Goal: Information Seeking & Learning: Learn about a topic

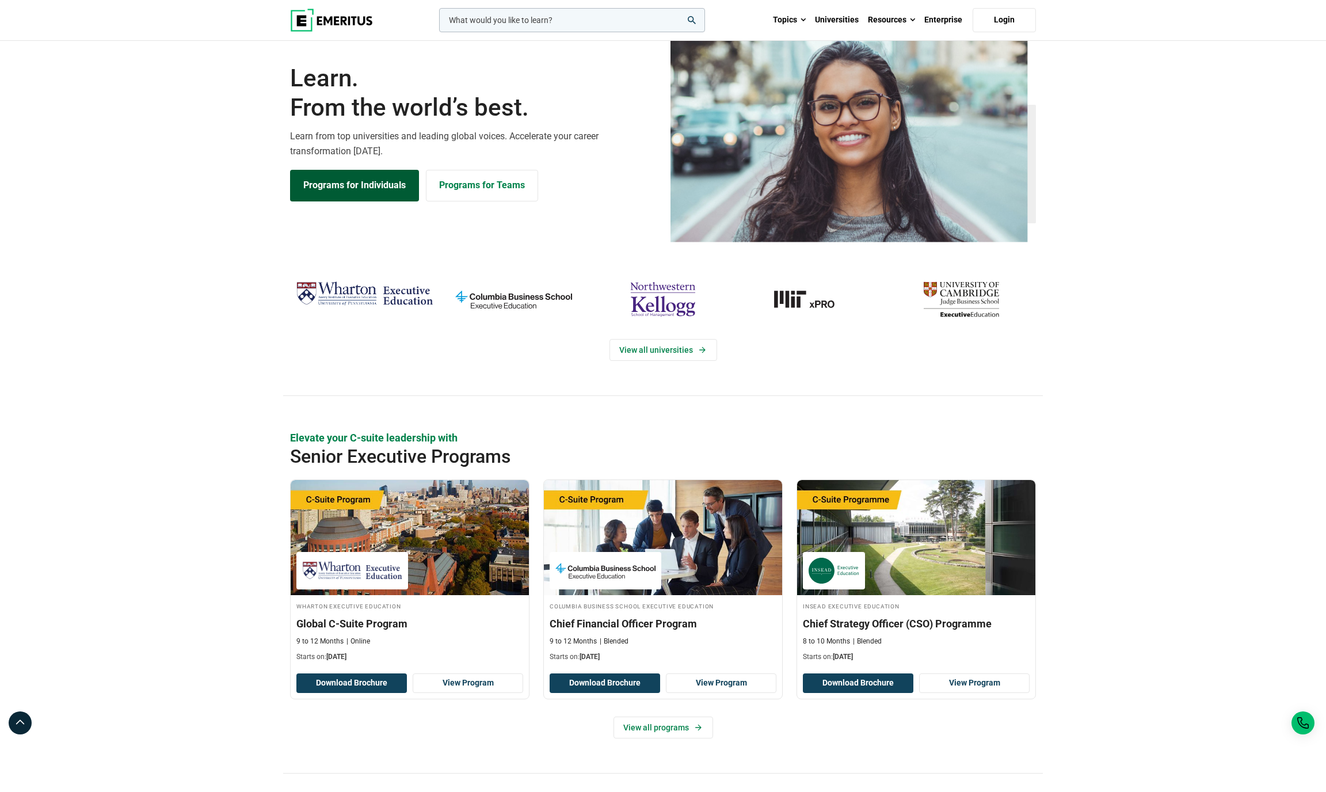
click at [345, 201] on link "Programs for Individuals" at bounding box center [354, 185] width 129 height 31
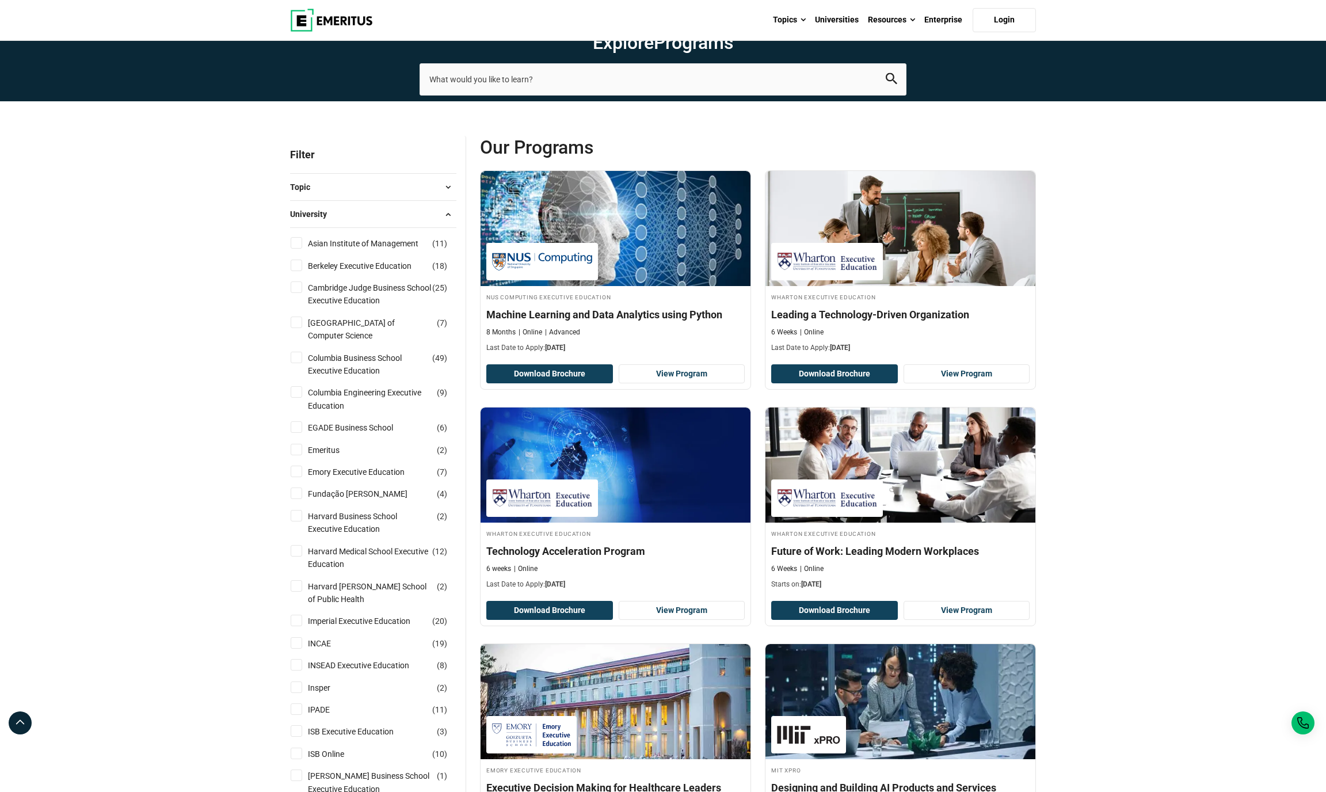
click at [365, 223] on button "University" at bounding box center [373, 213] width 166 height 17
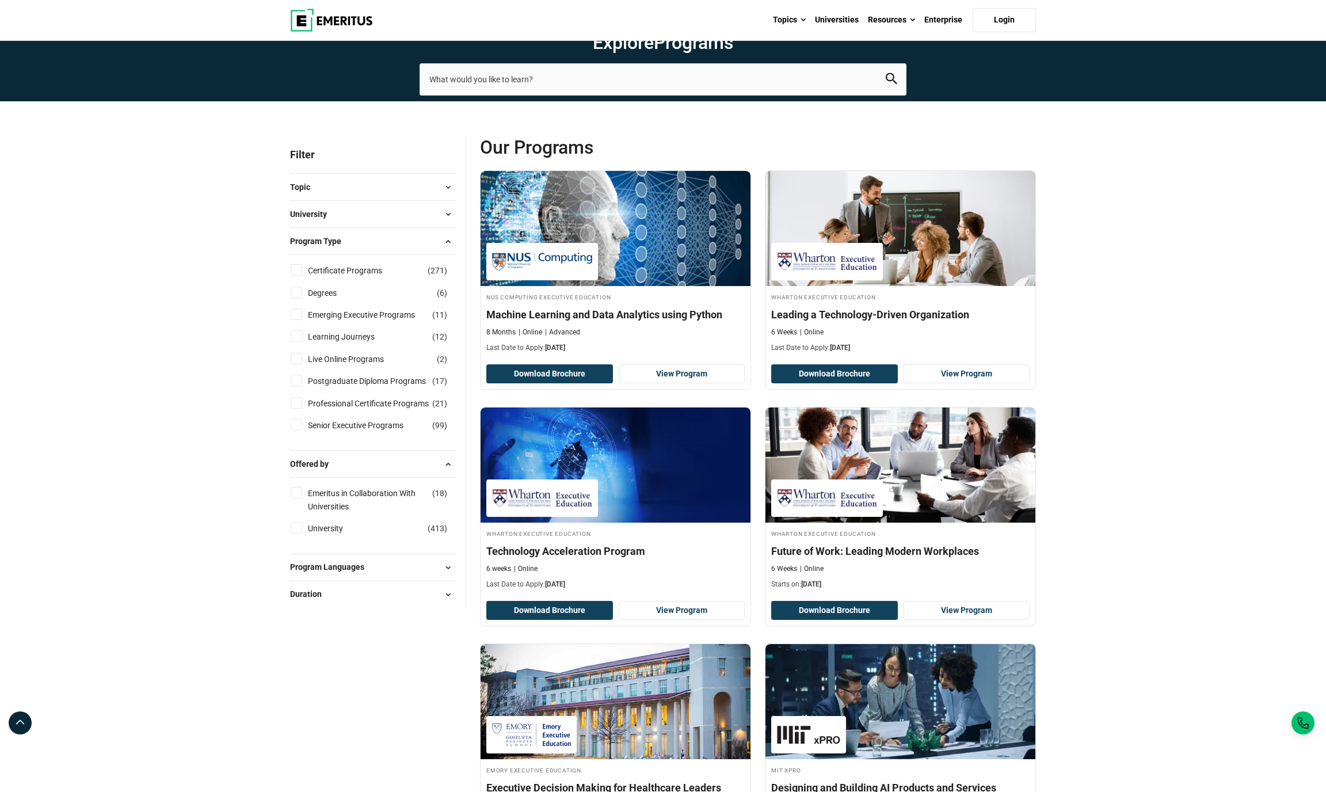
click at [356, 200] on div "Topic AI and Machine Learning ( 52 ) Business Analytics ( 15 ) Business Managem…" at bounding box center [373, 186] width 166 height 27
click at [383, 196] on button "Topic" at bounding box center [373, 186] width 166 height 17
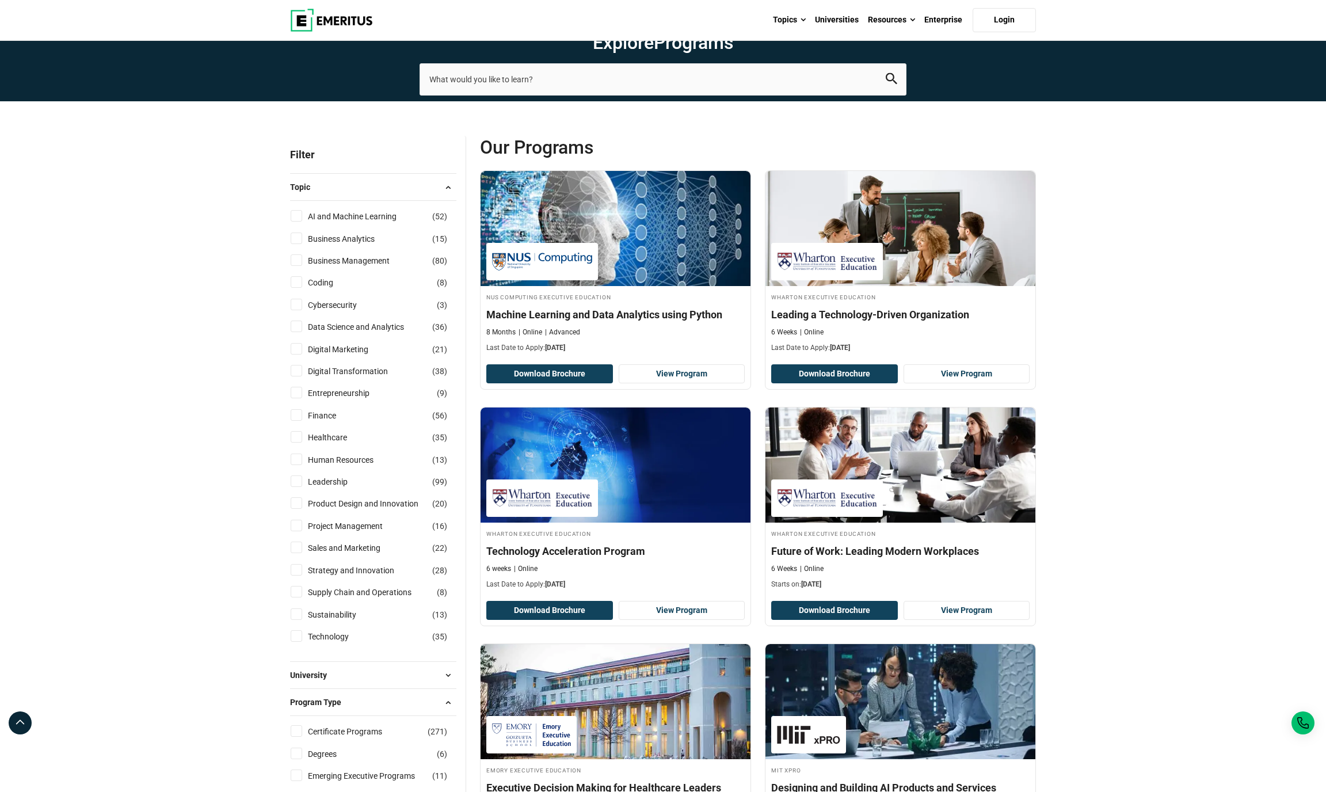
click at [292, 421] on input "Finance ( 56 )" at bounding box center [297, 415] width 12 height 12
checkbox input "true"
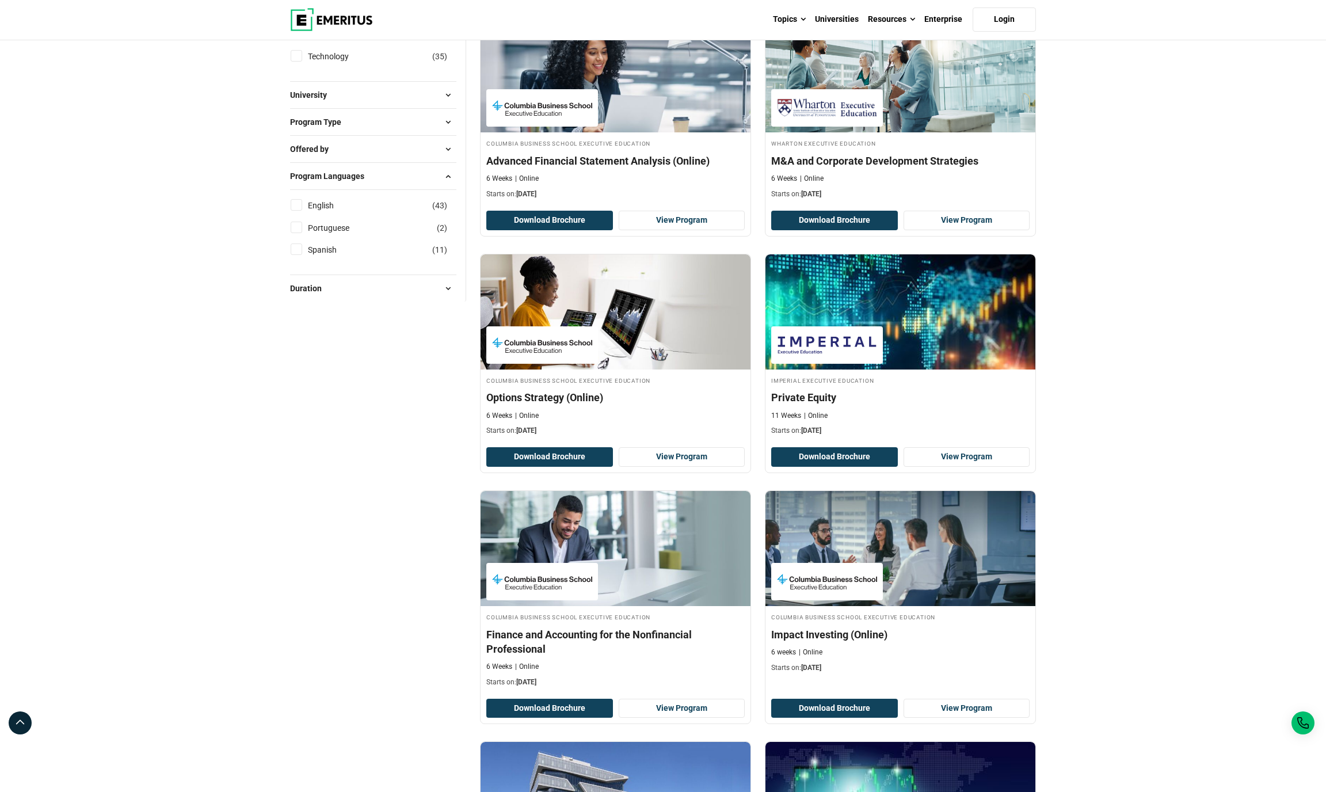
scroll to position [594, 0]
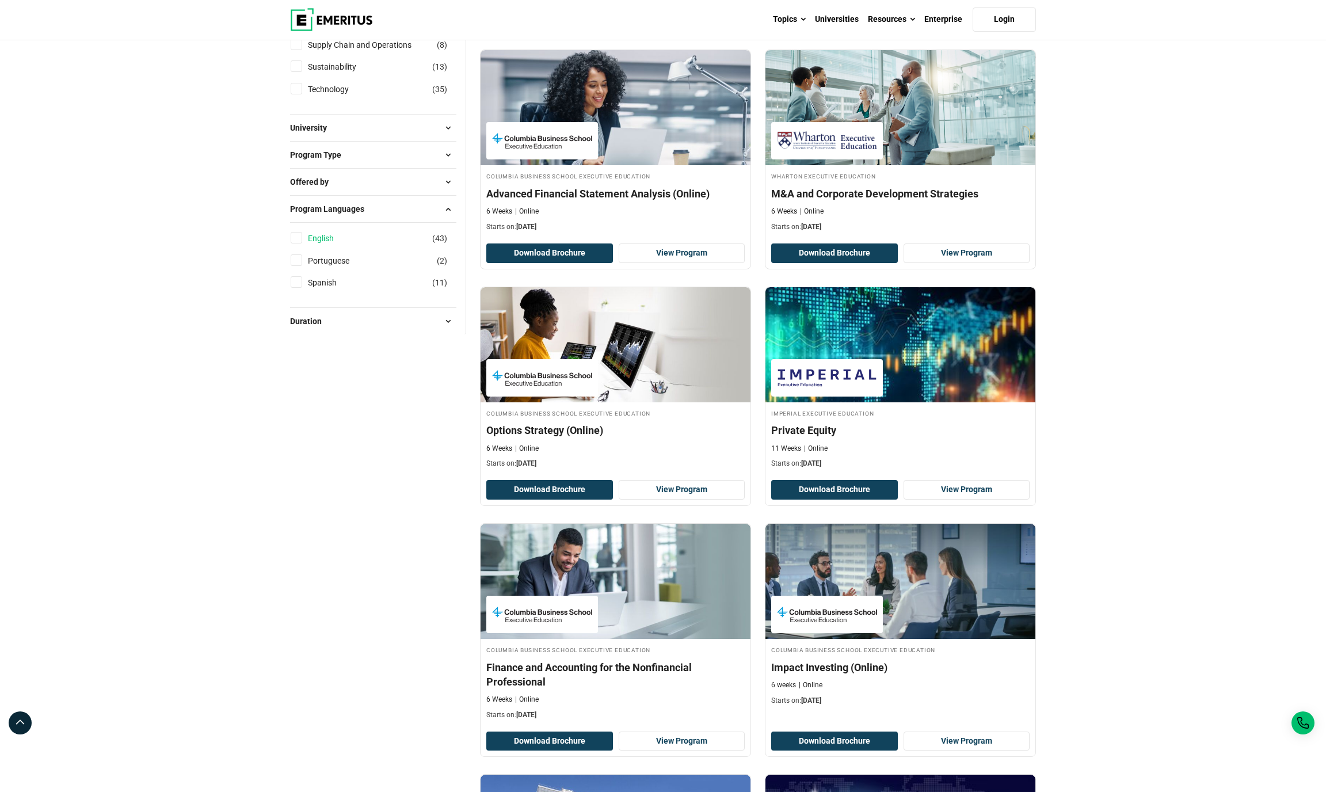
click at [327, 245] on link "English" at bounding box center [332, 238] width 49 height 13
checkbox input "true"
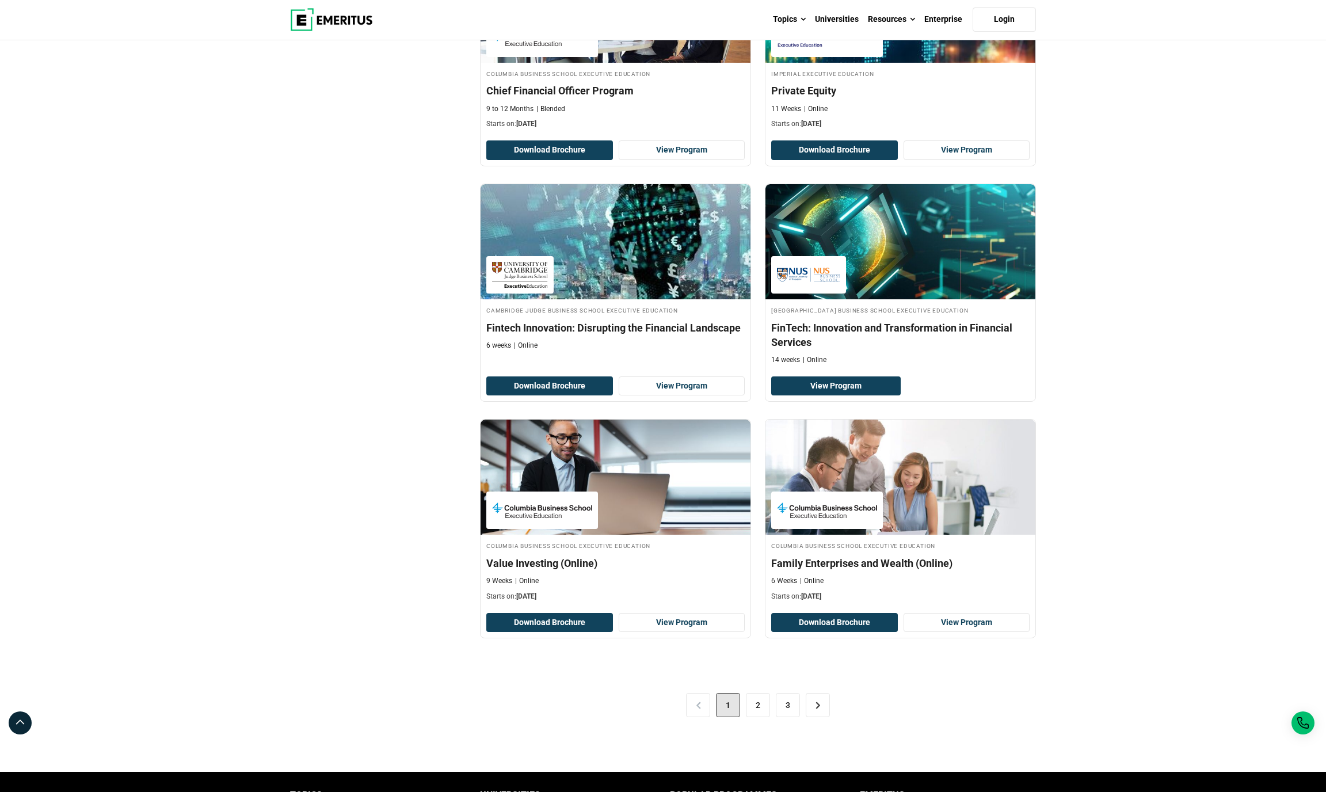
scroll to position [1866, 0]
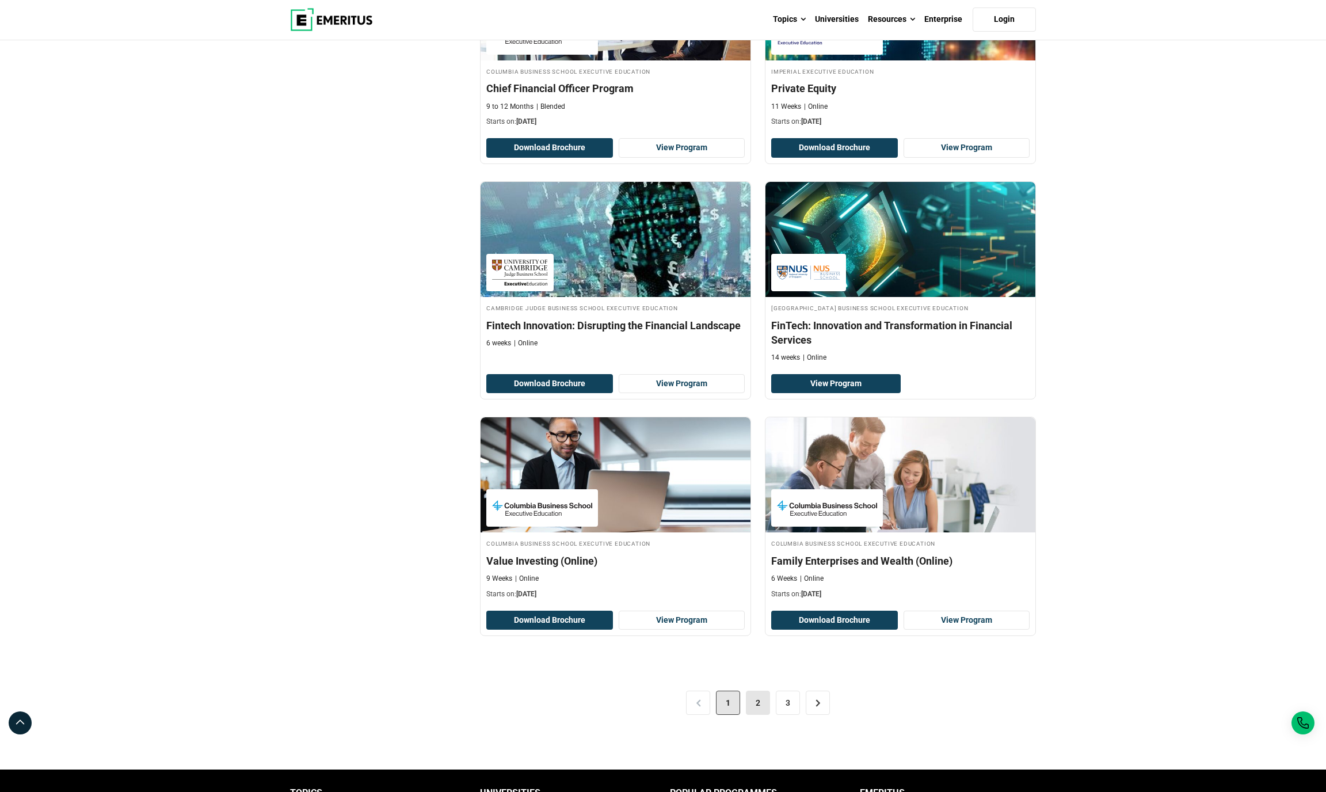
click at [760, 715] on link "2" at bounding box center [758, 702] width 24 height 24
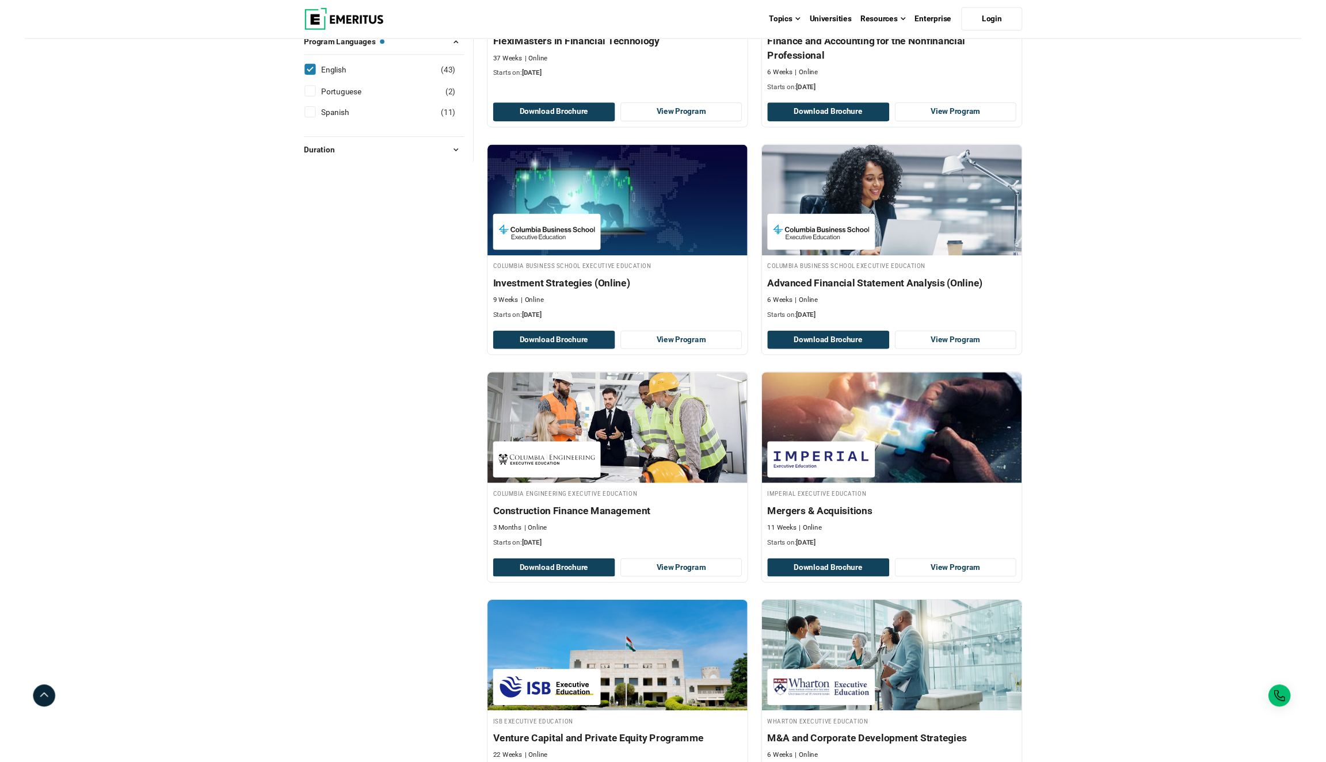
scroll to position [824, 0]
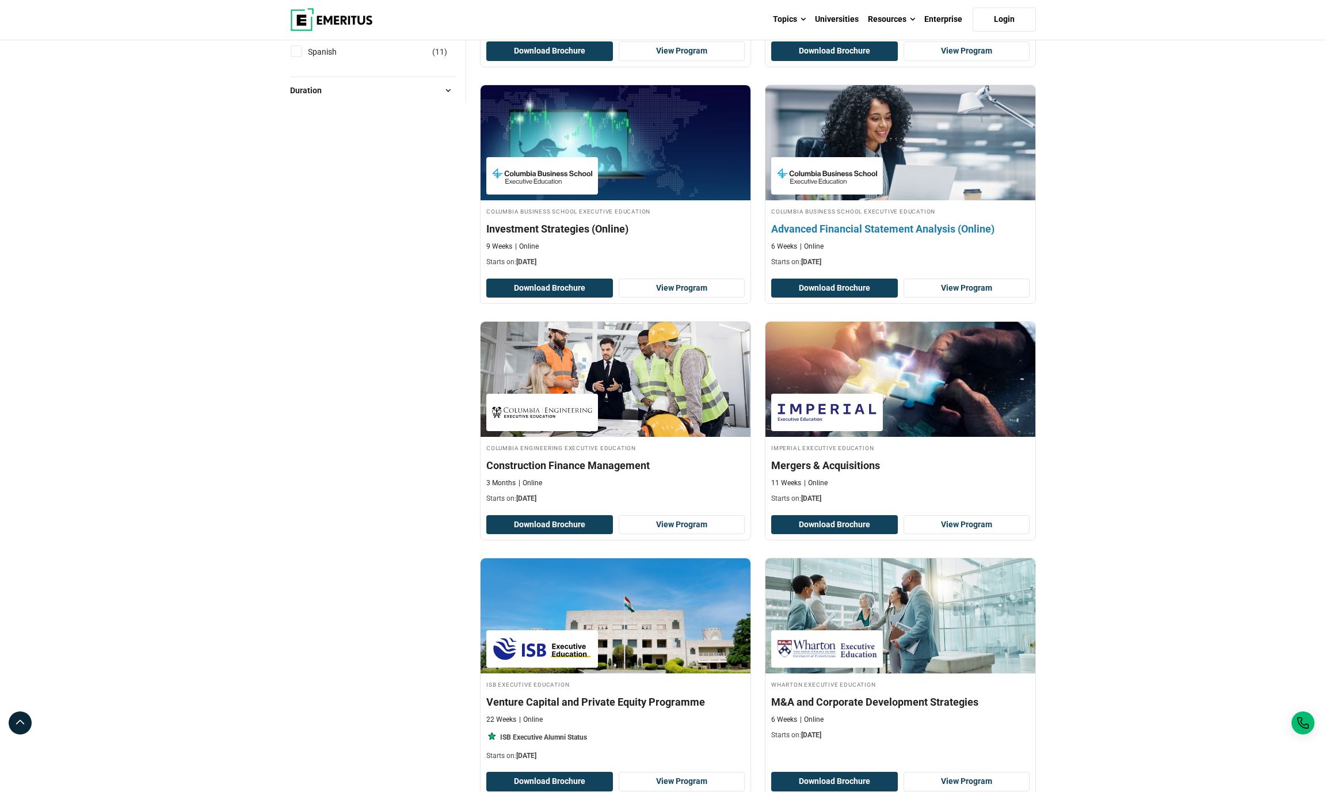
click at [900, 236] on h4 "Advanced Financial Statement Analysis (Online)" at bounding box center [900, 228] width 258 height 14
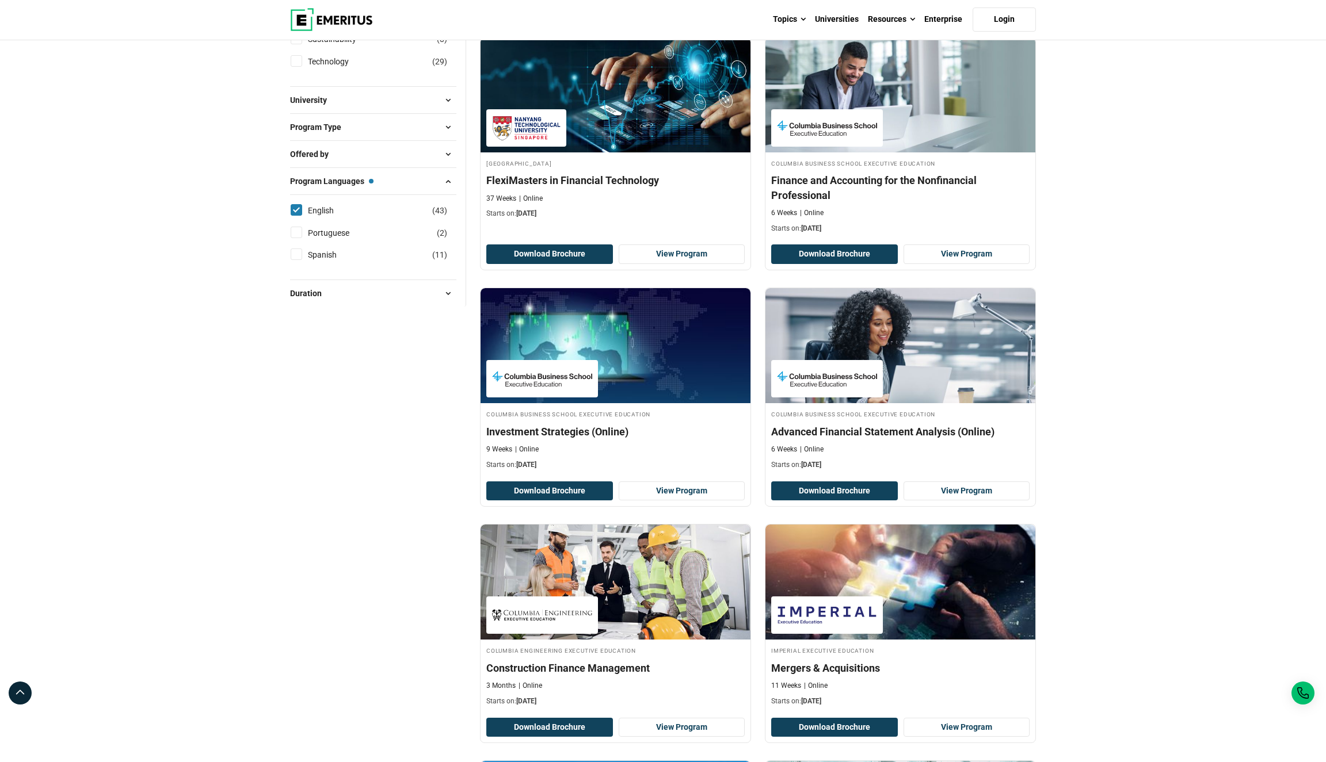
scroll to position [566, 0]
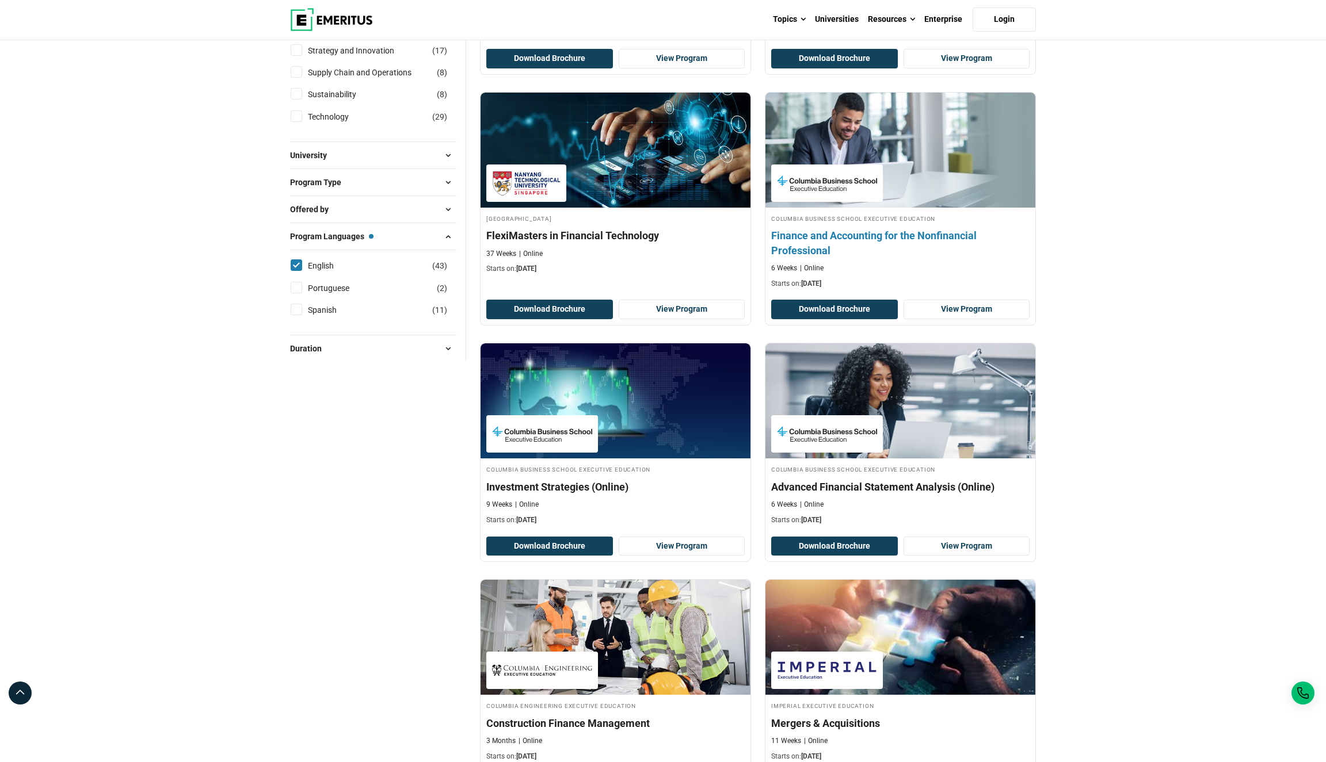
click at [925, 289] on div "Columbia Business School Executive Education Finance and Accounting for the Non…" at bounding box center [900, 250] width 270 height 75
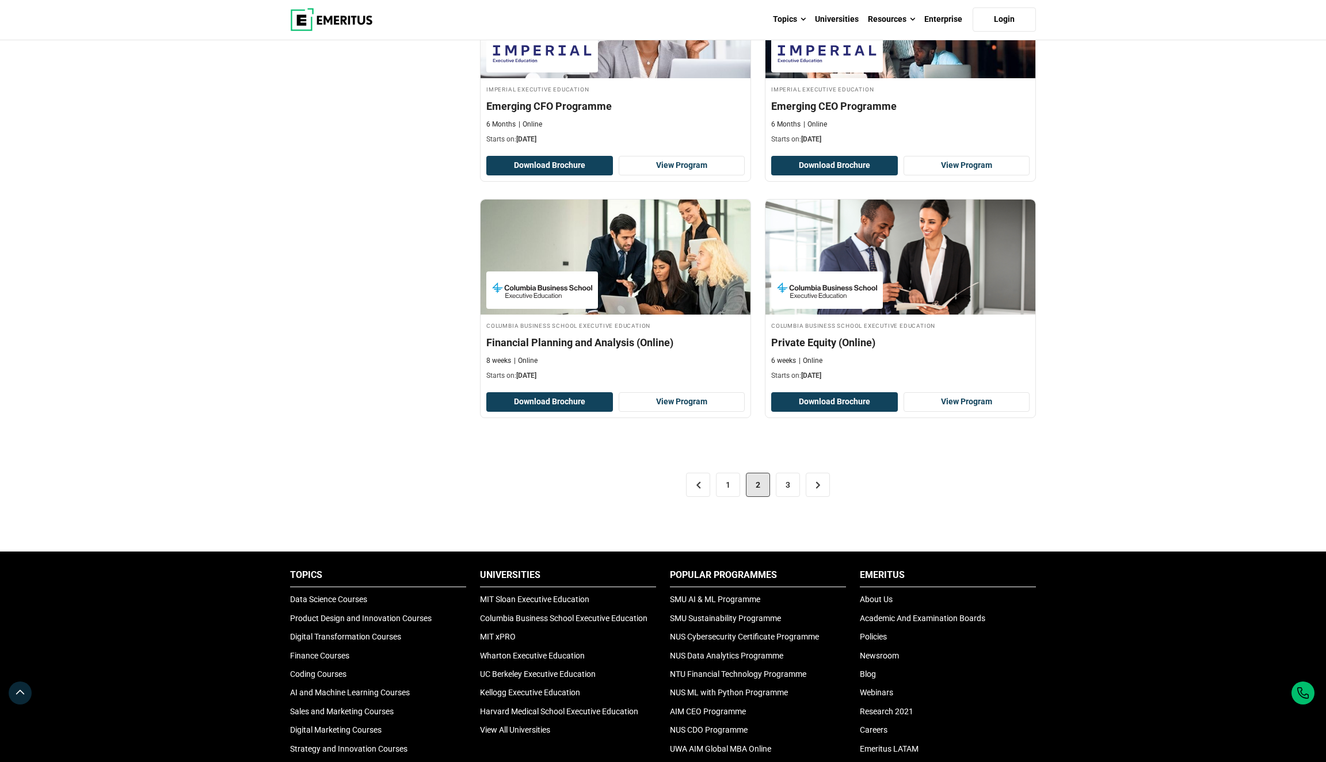
scroll to position [2166, 0]
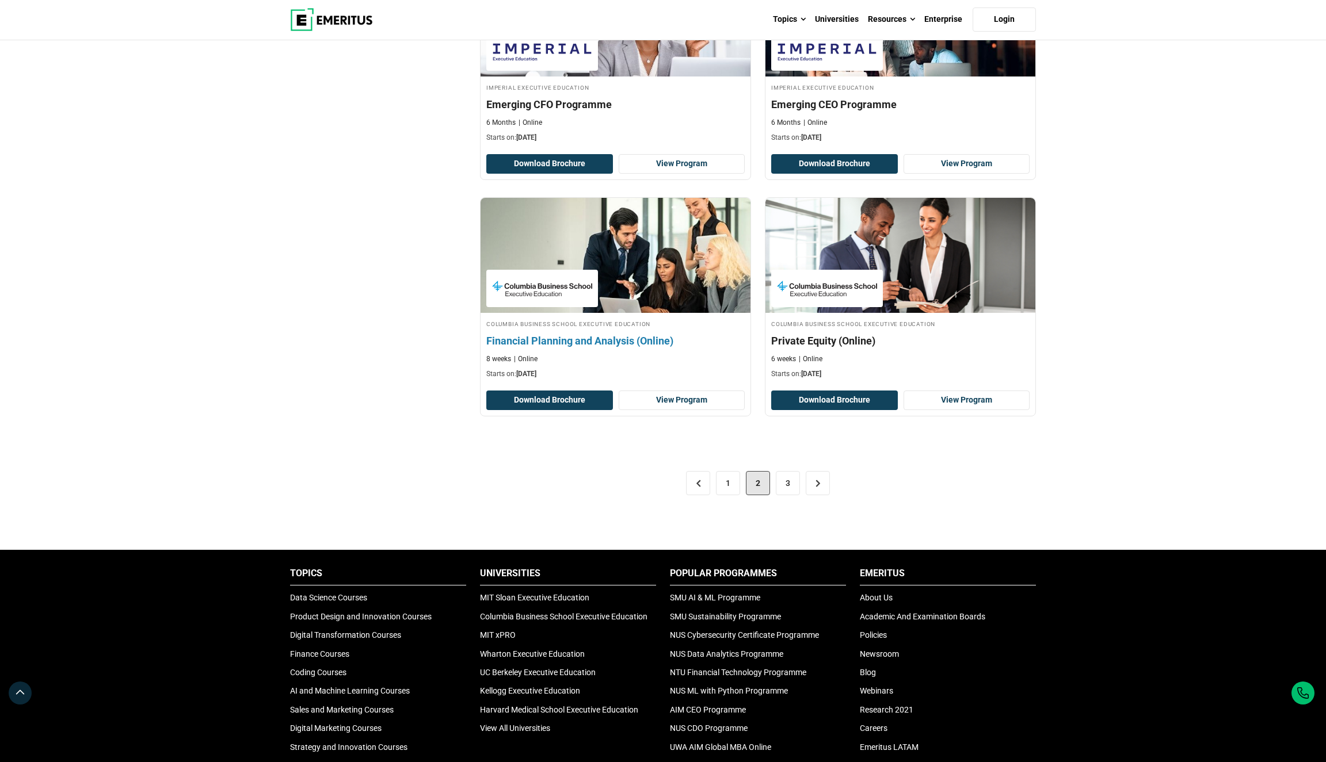
click at [626, 312] on img at bounding box center [615, 255] width 297 height 127
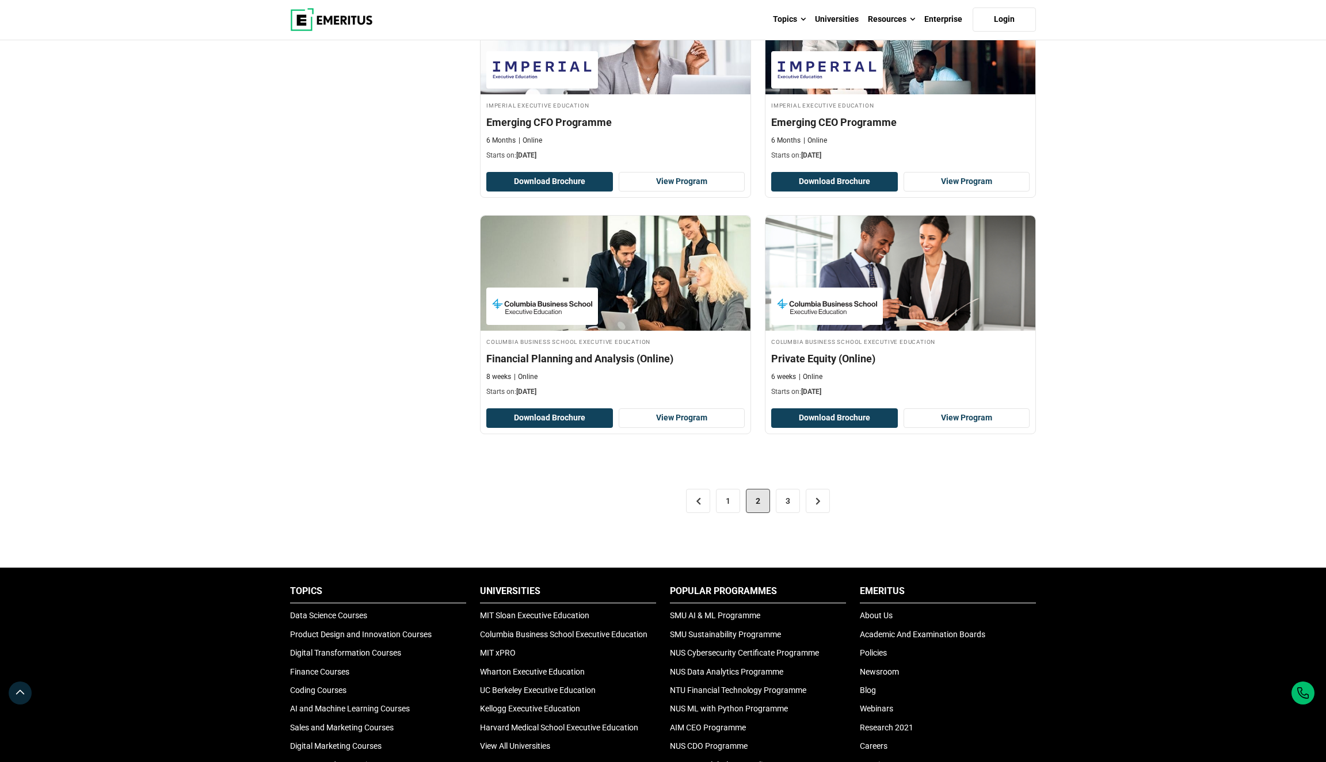
scroll to position [2000, 0]
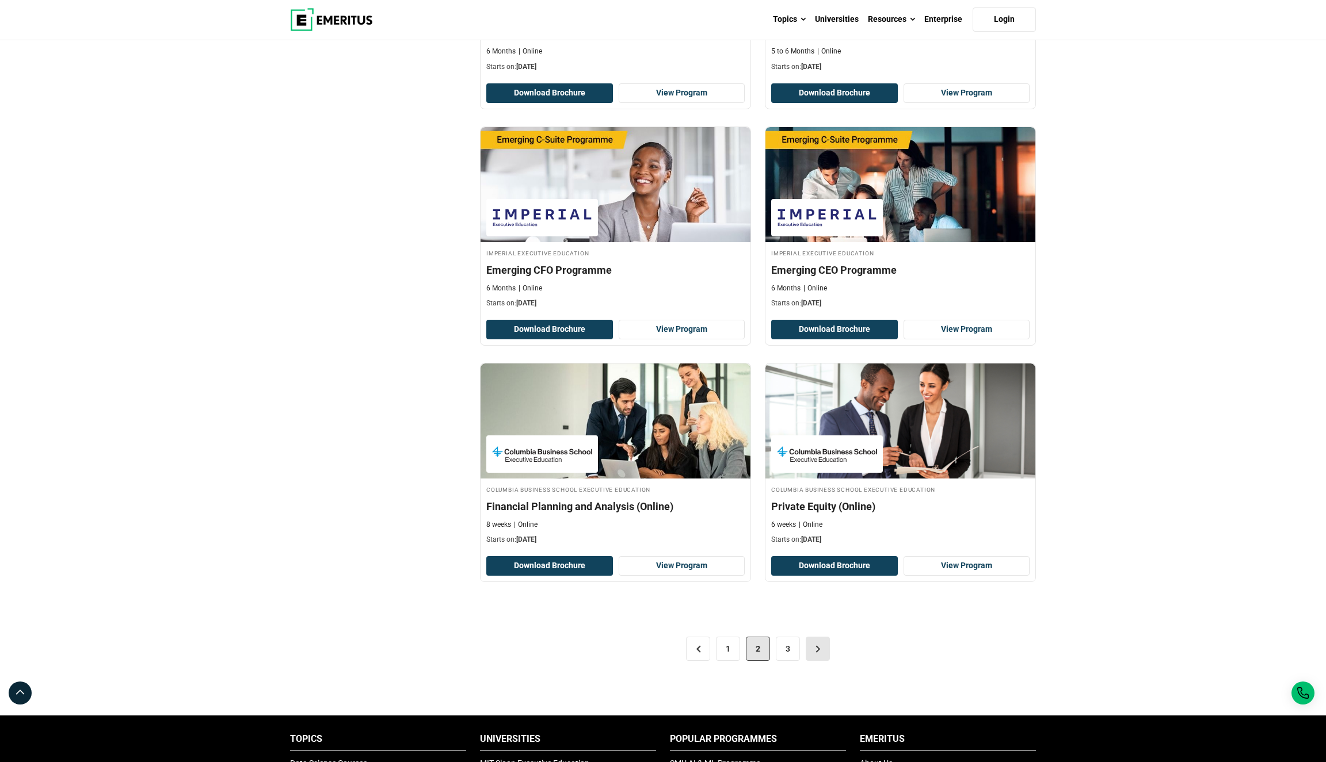
click at [818, 661] on link ">" at bounding box center [817, 649] width 24 height 24
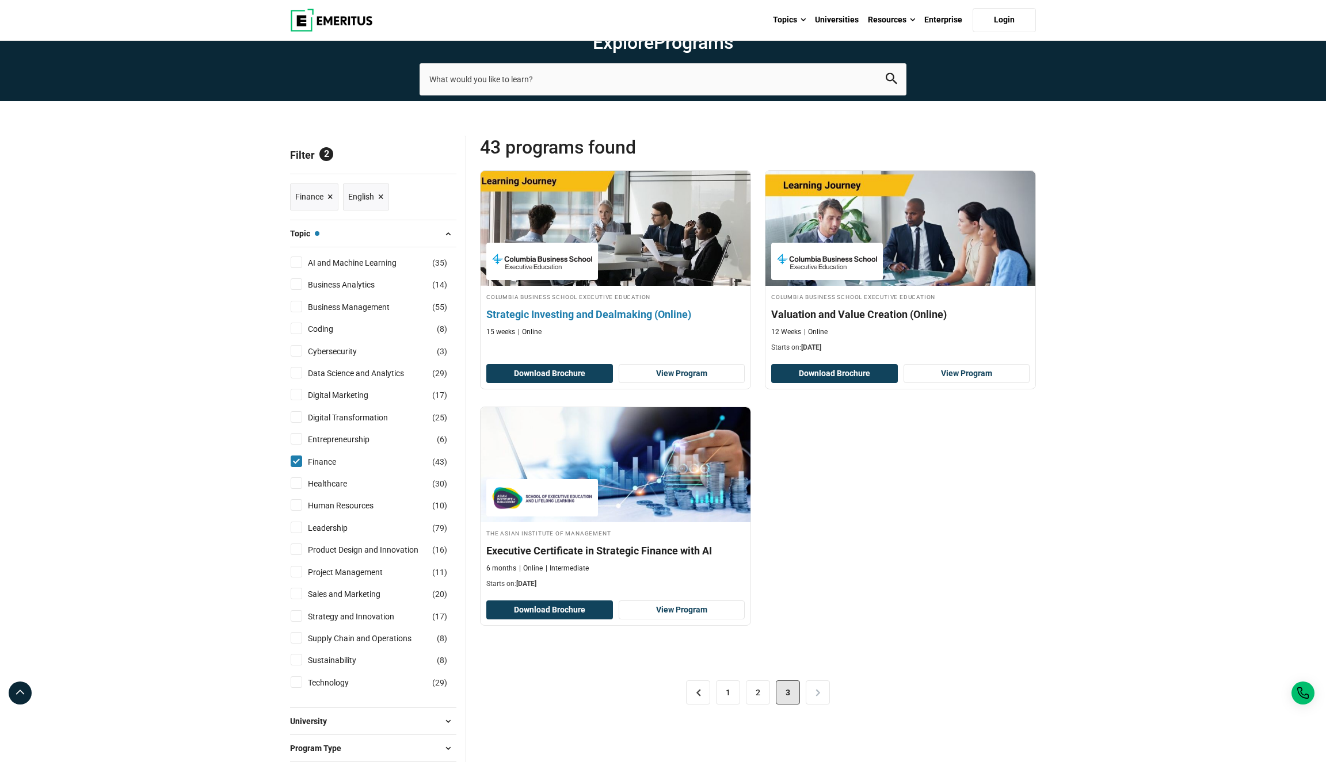
click at [633, 322] on h4 "Strategic Investing and Dealmaking (Online)" at bounding box center [615, 314] width 258 height 14
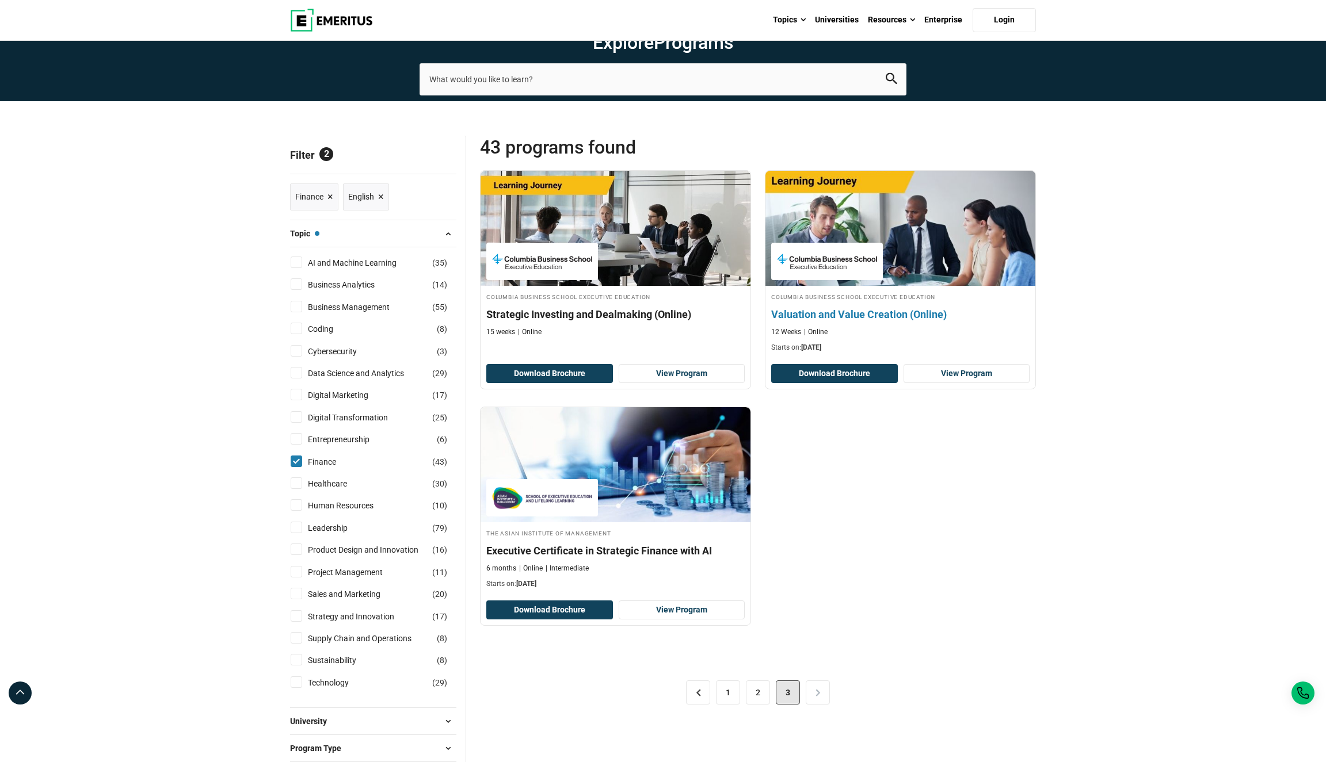
click at [939, 301] on h4 "Columbia Business School Executive Education" at bounding box center [900, 297] width 258 height 10
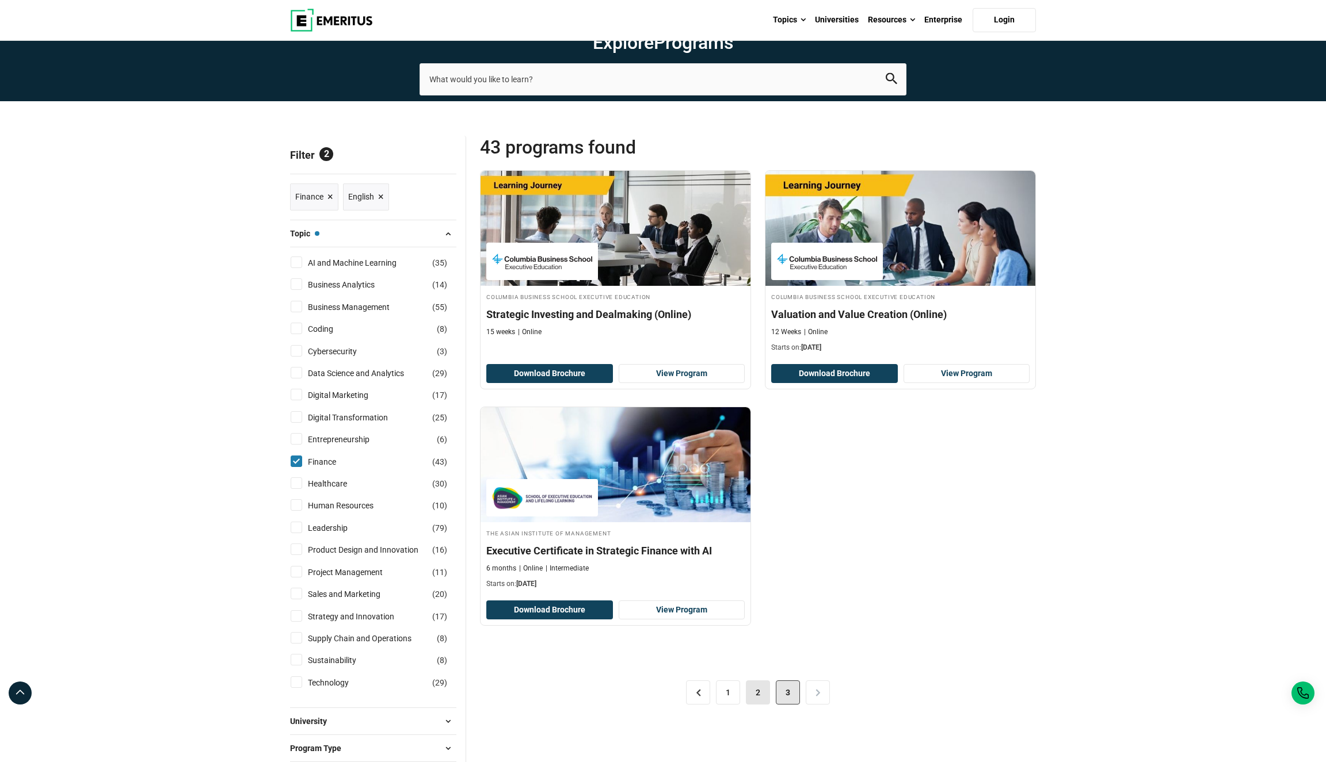
click at [755, 705] on link "2" at bounding box center [758, 693] width 24 height 24
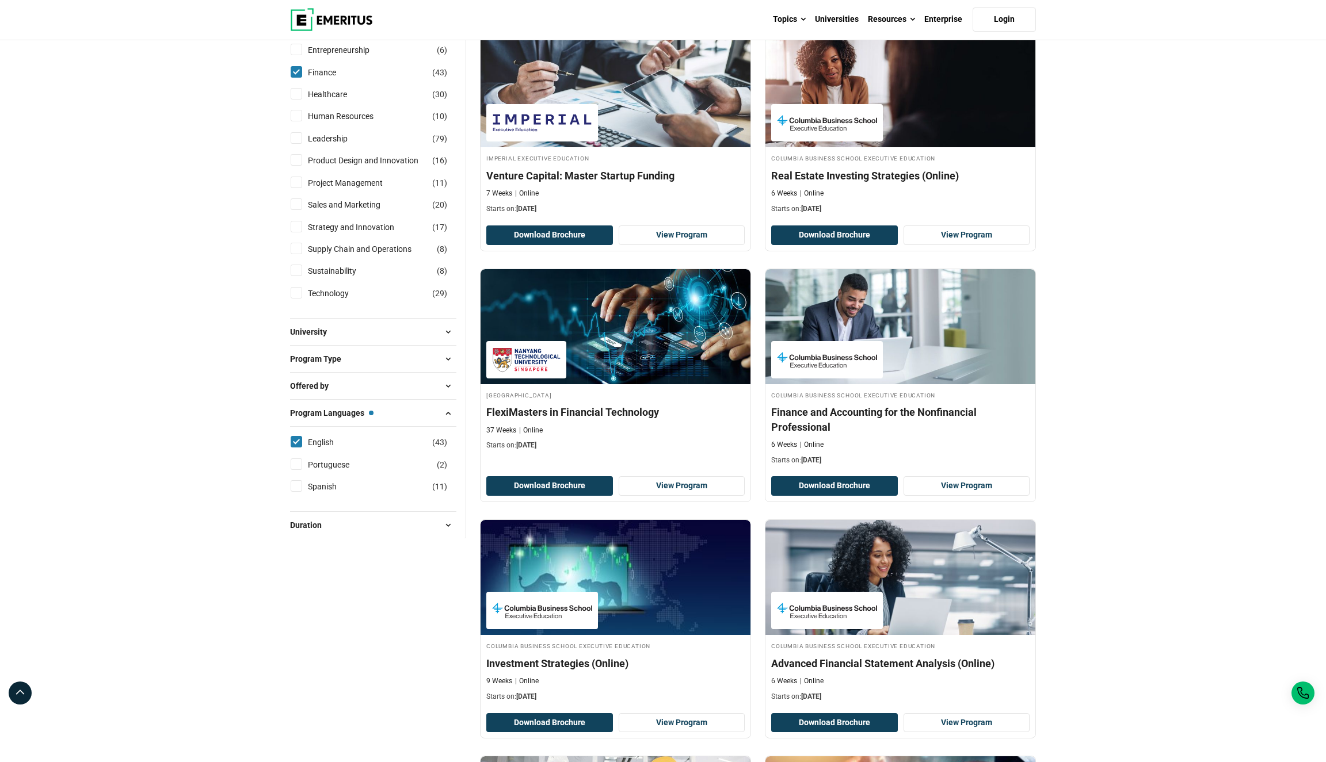
scroll to position [392, 0]
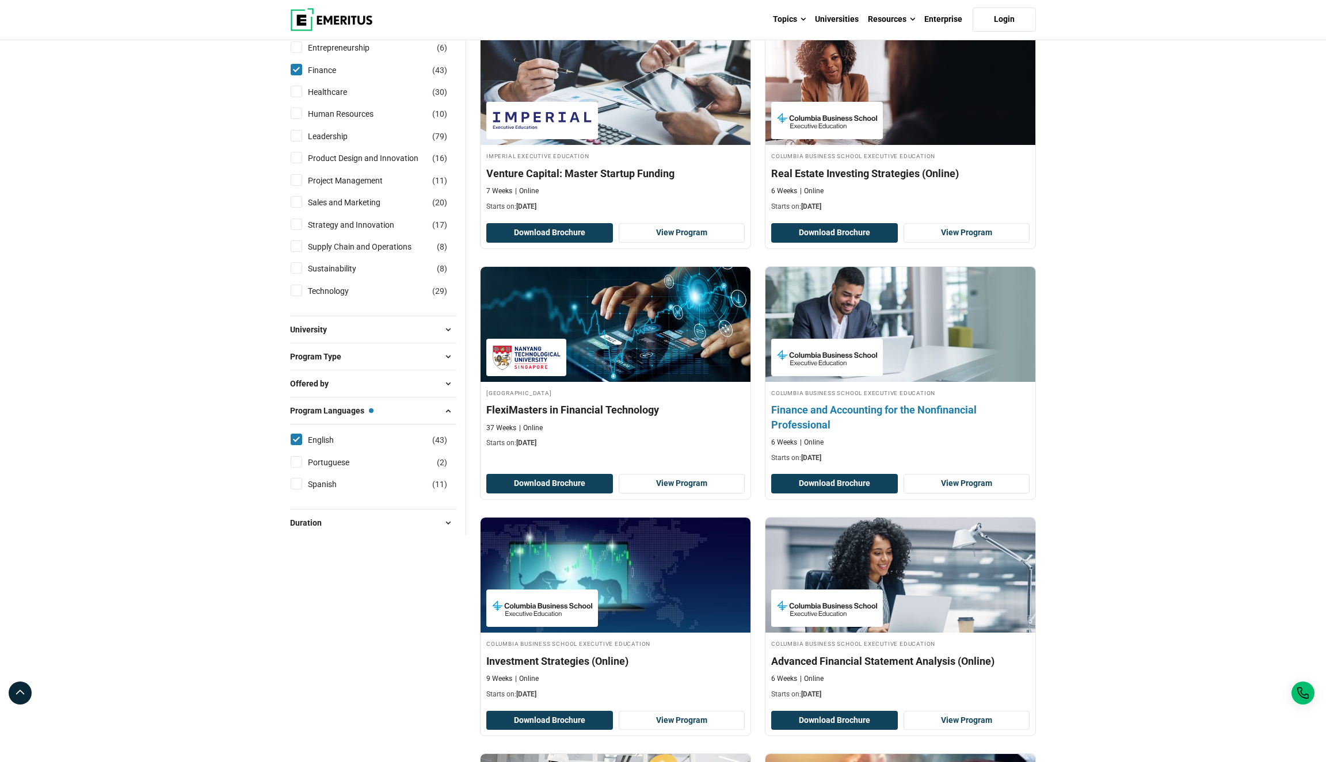
click at [924, 463] on div "Columbia Business School Executive Education Finance and Accounting for the Non…" at bounding box center [900, 425] width 270 height 75
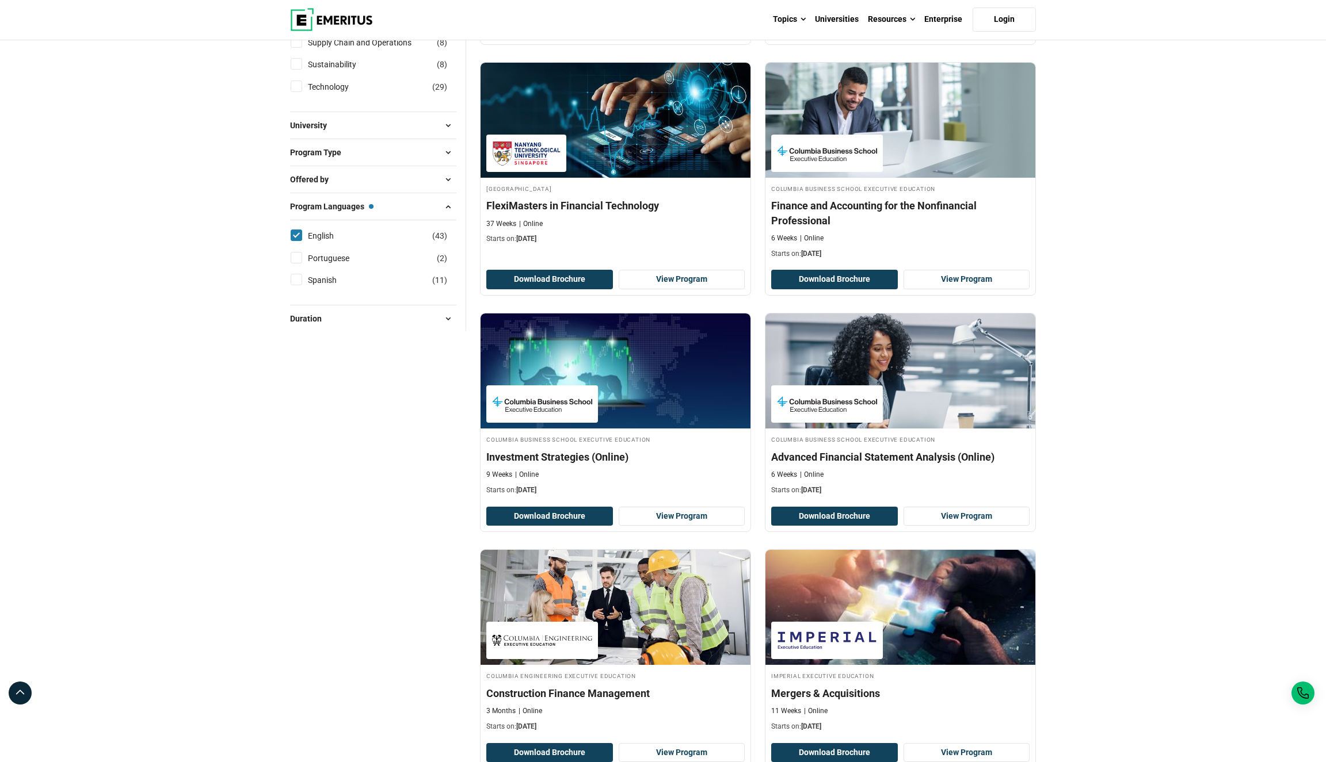
scroll to position [597, 0]
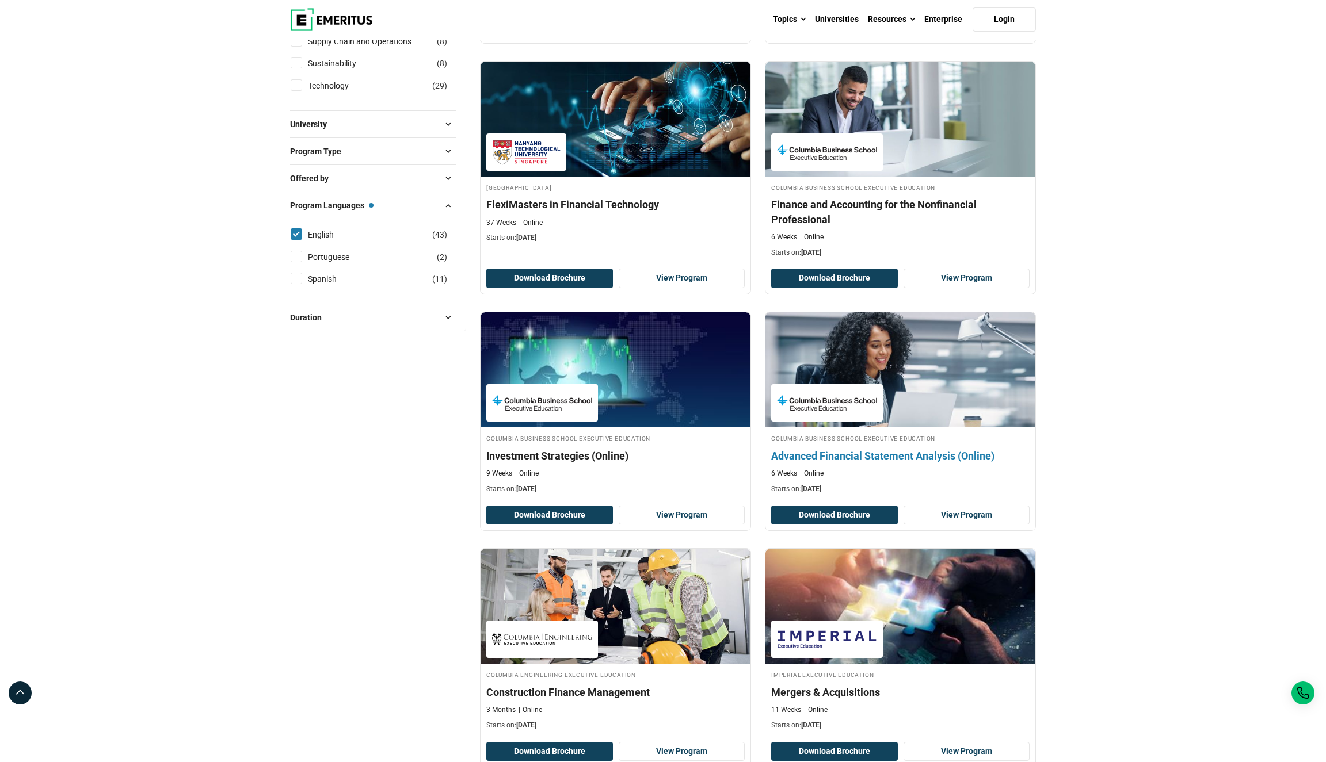
click at [917, 463] on h4 "Advanced Financial Statement Analysis (Online)" at bounding box center [900, 456] width 258 height 14
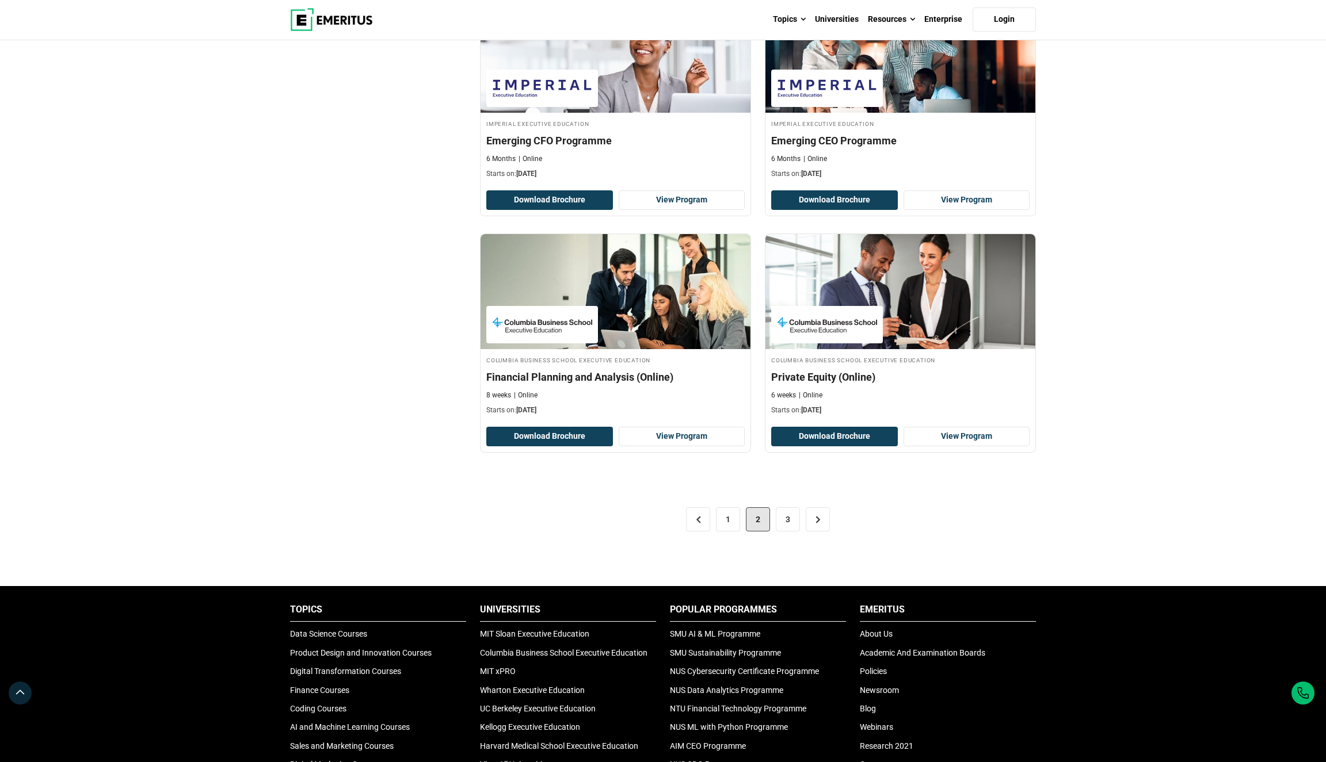
scroll to position [2132, 0]
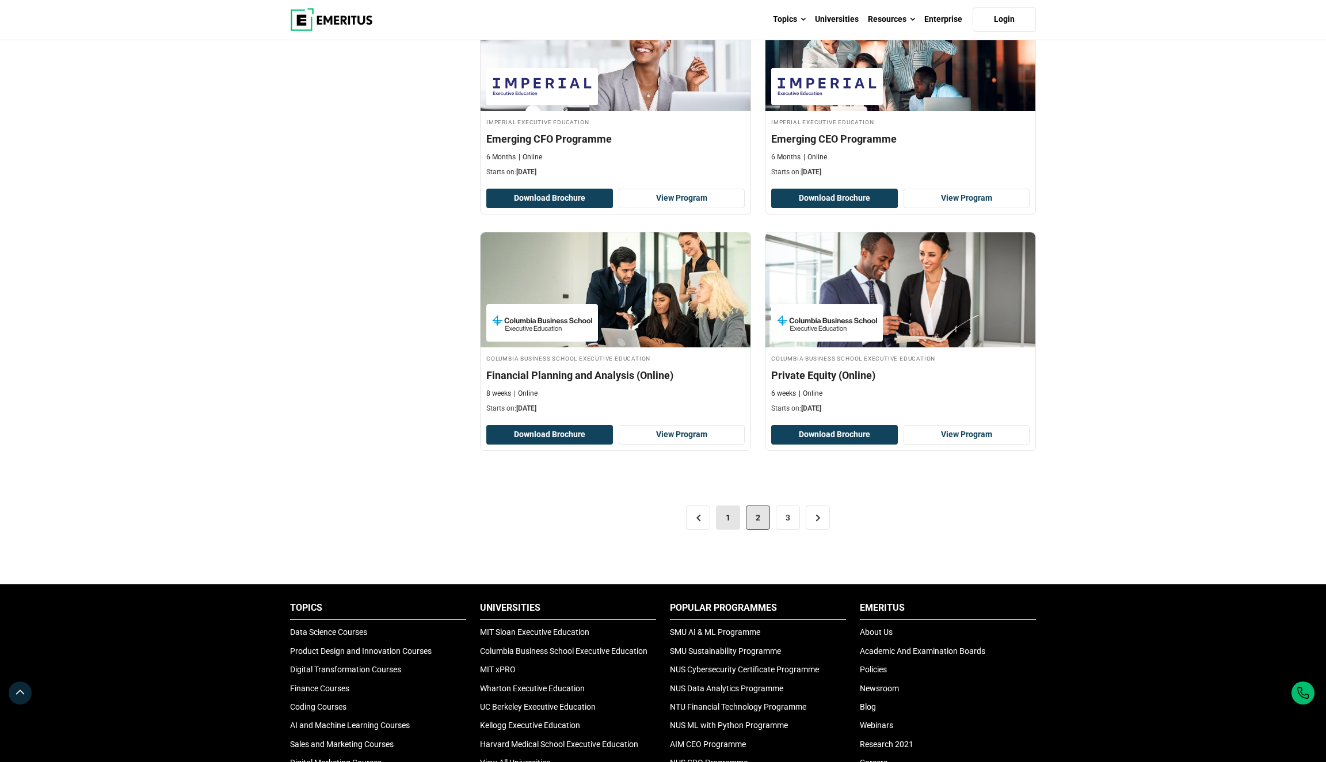
click at [723, 530] on link "1" at bounding box center [728, 518] width 24 height 24
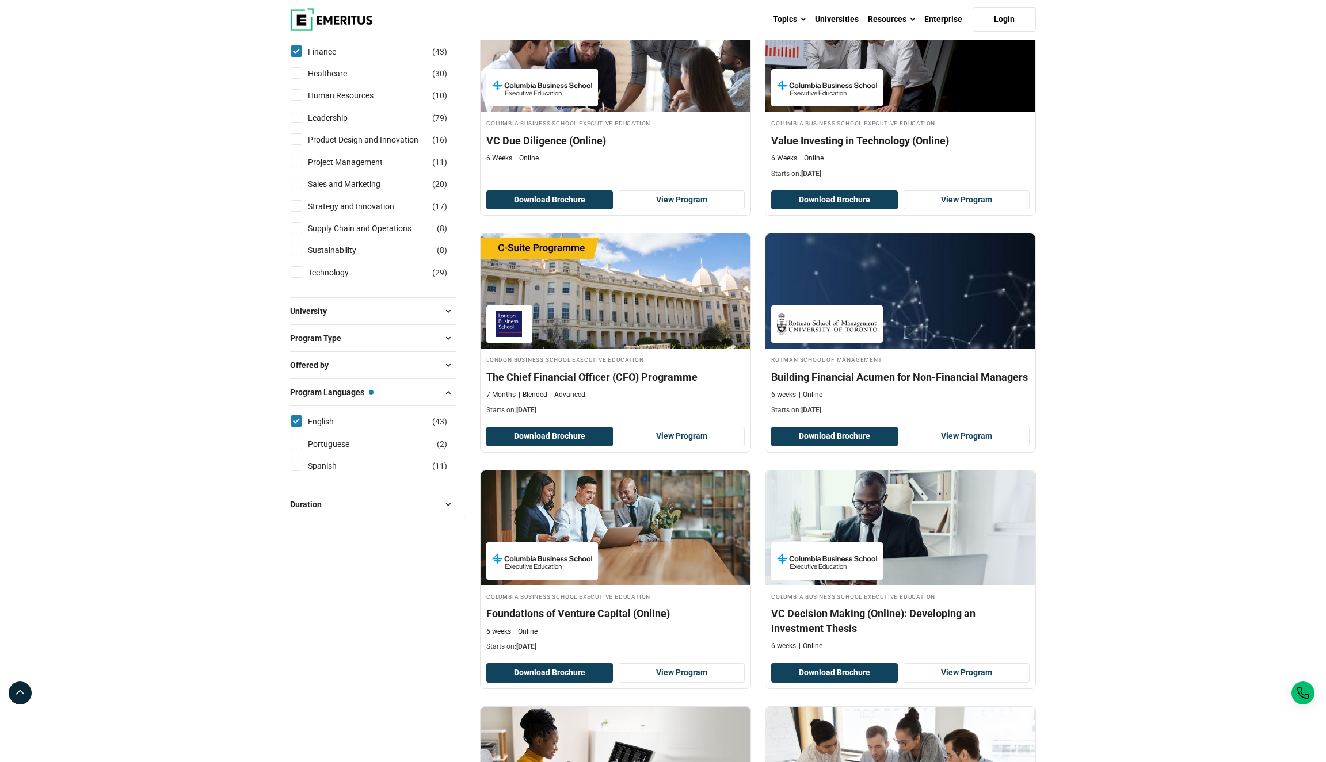
scroll to position [442, 0]
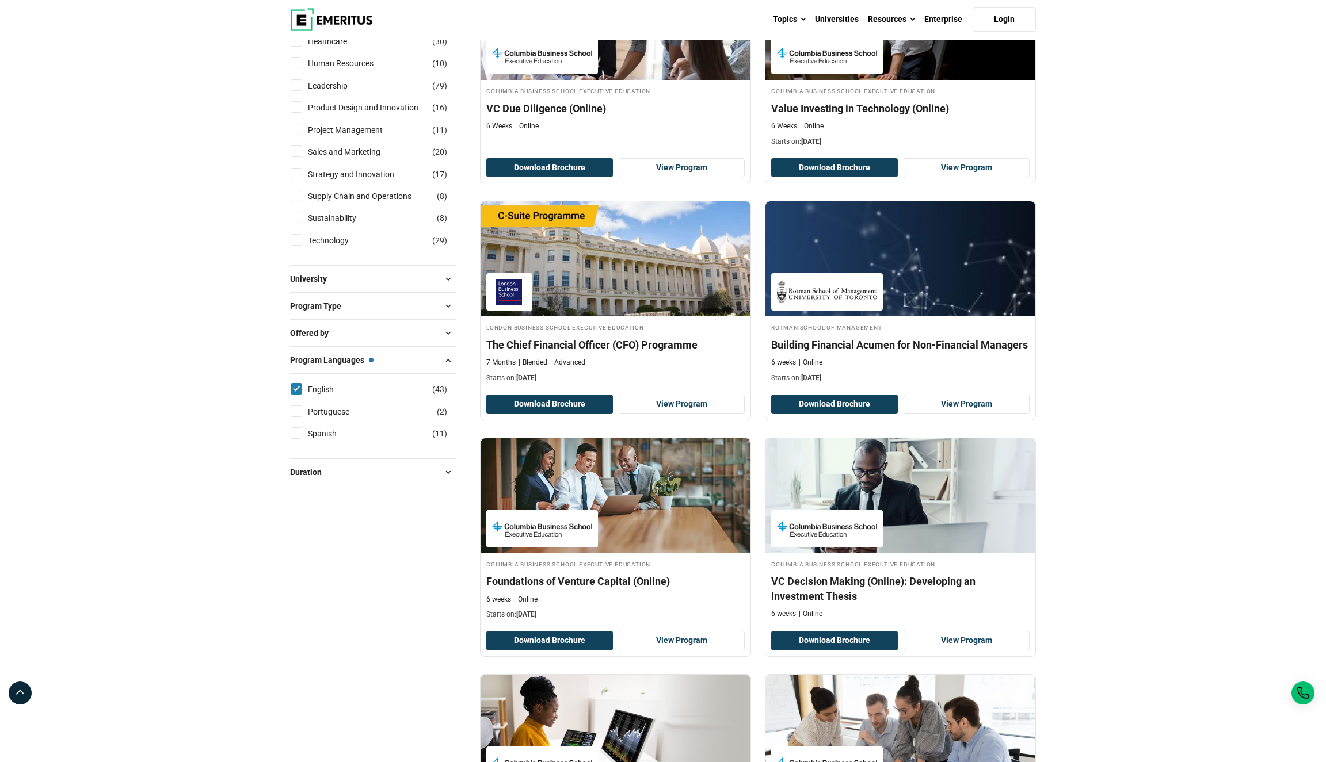
click at [334, 319] on div "Program Type Certificate Programs ( 28 ) Emerging Executive Programs ( 3 ) Lear…" at bounding box center [373, 305] width 166 height 27
click at [334, 285] on span "University" at bounding box center [313, 279] width 46 height 13
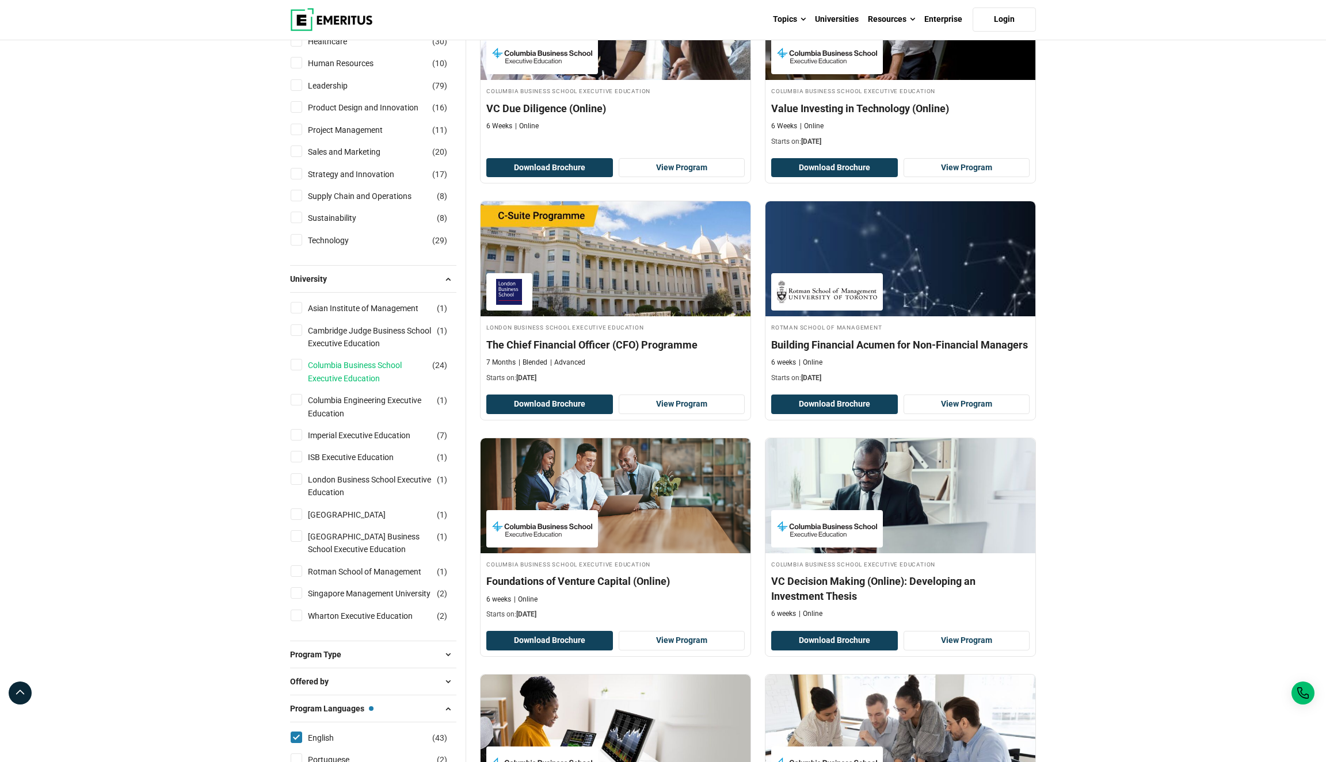
click at [346, 385] on link "Columbia Business School Executive Education" at bounding box center [381, 372] width 147 height 26
checkbox input "true"
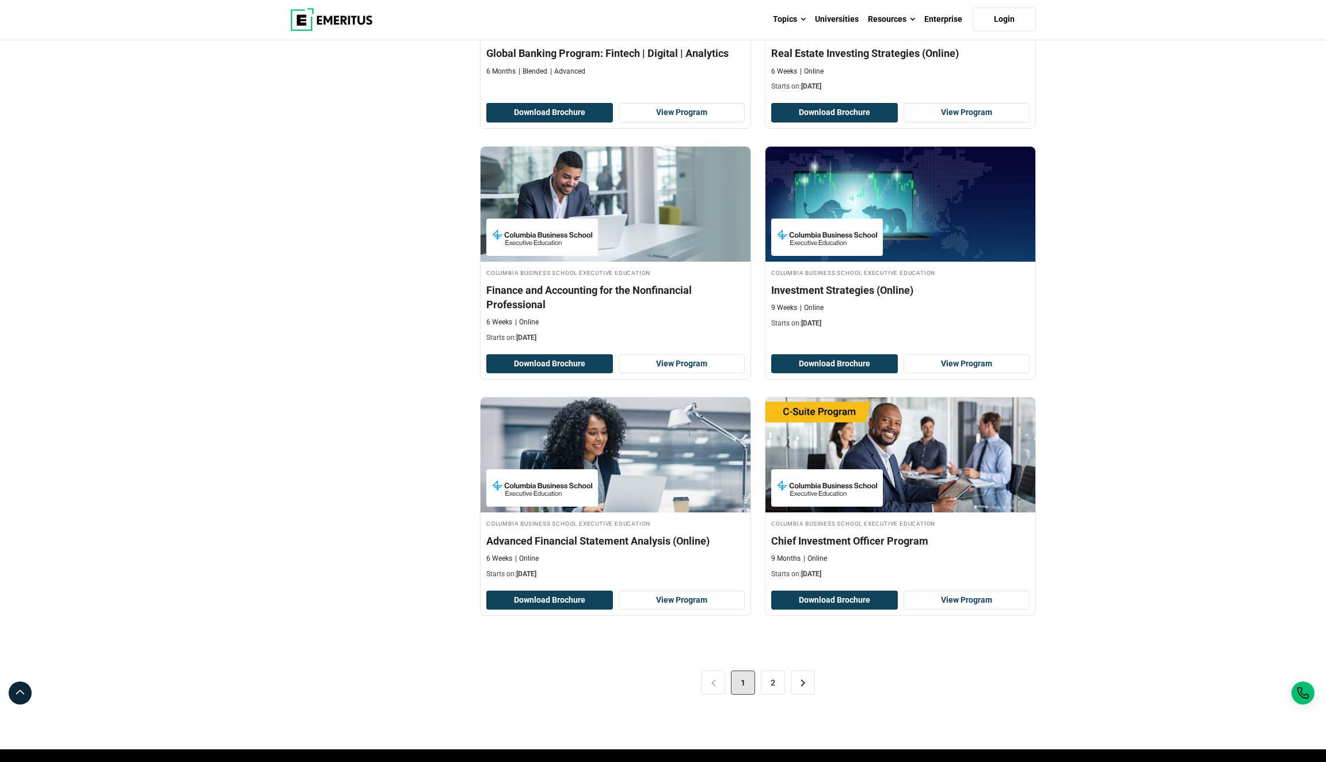
scroll to position [1904, 0]
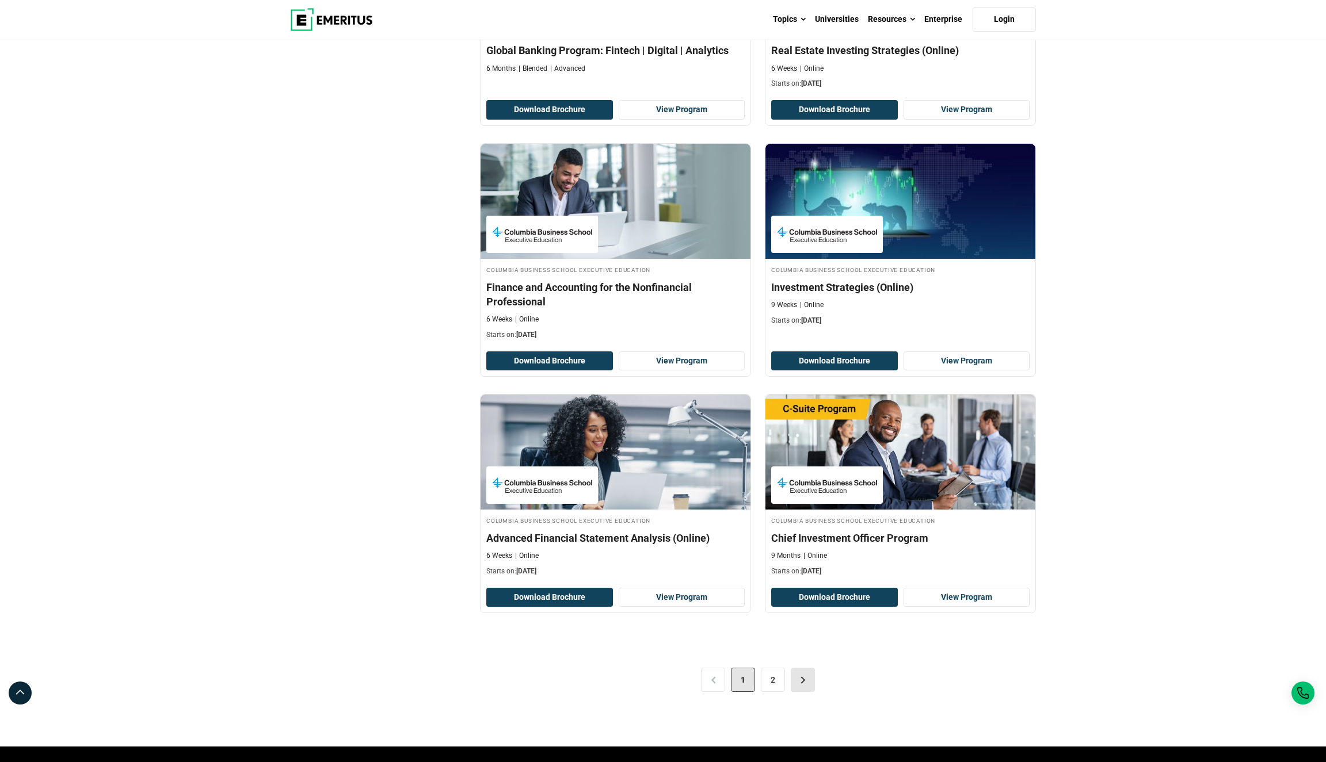
click at [804, 692] on link ">" at bounding box center [802, 680] width 24 height 24
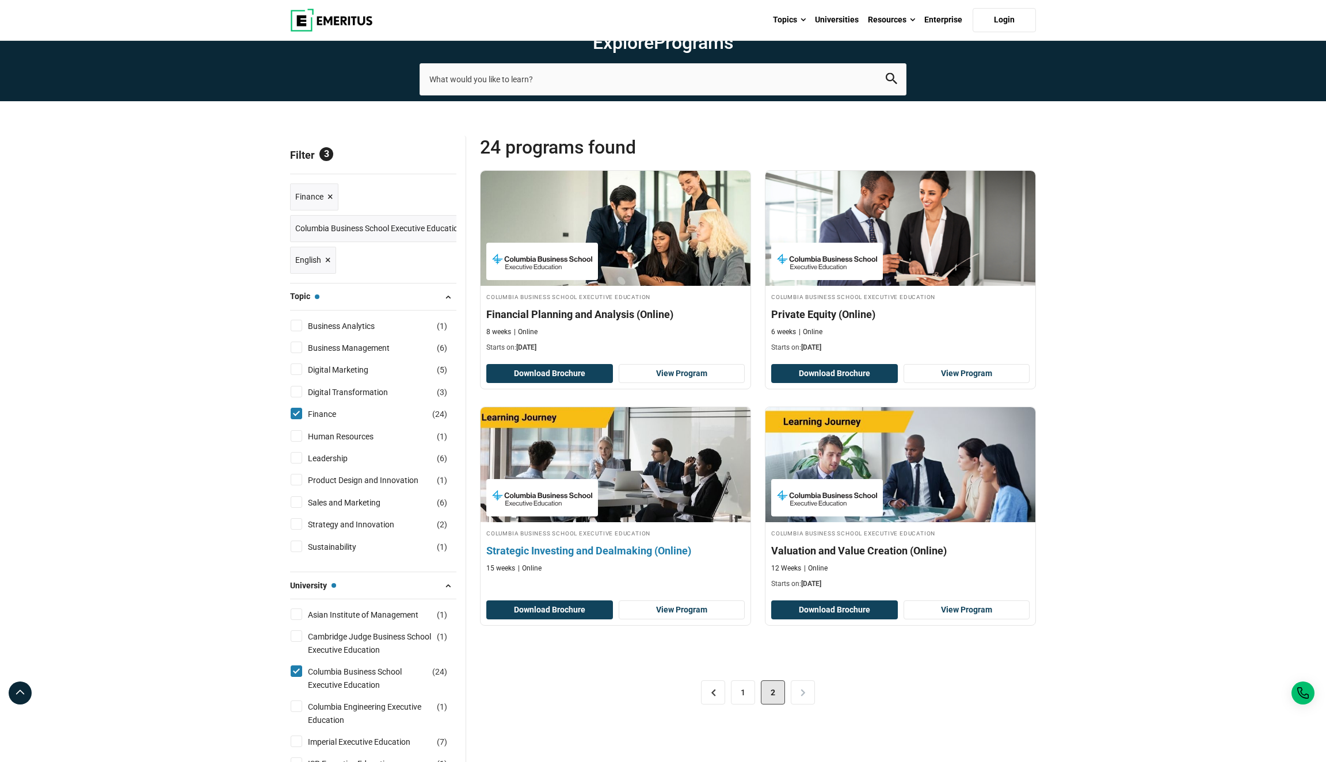
click at [650, 558] on h4 "Strategic Investing and Dealmaking (Online)" at bounding box center [615, 551] width 258 height 14
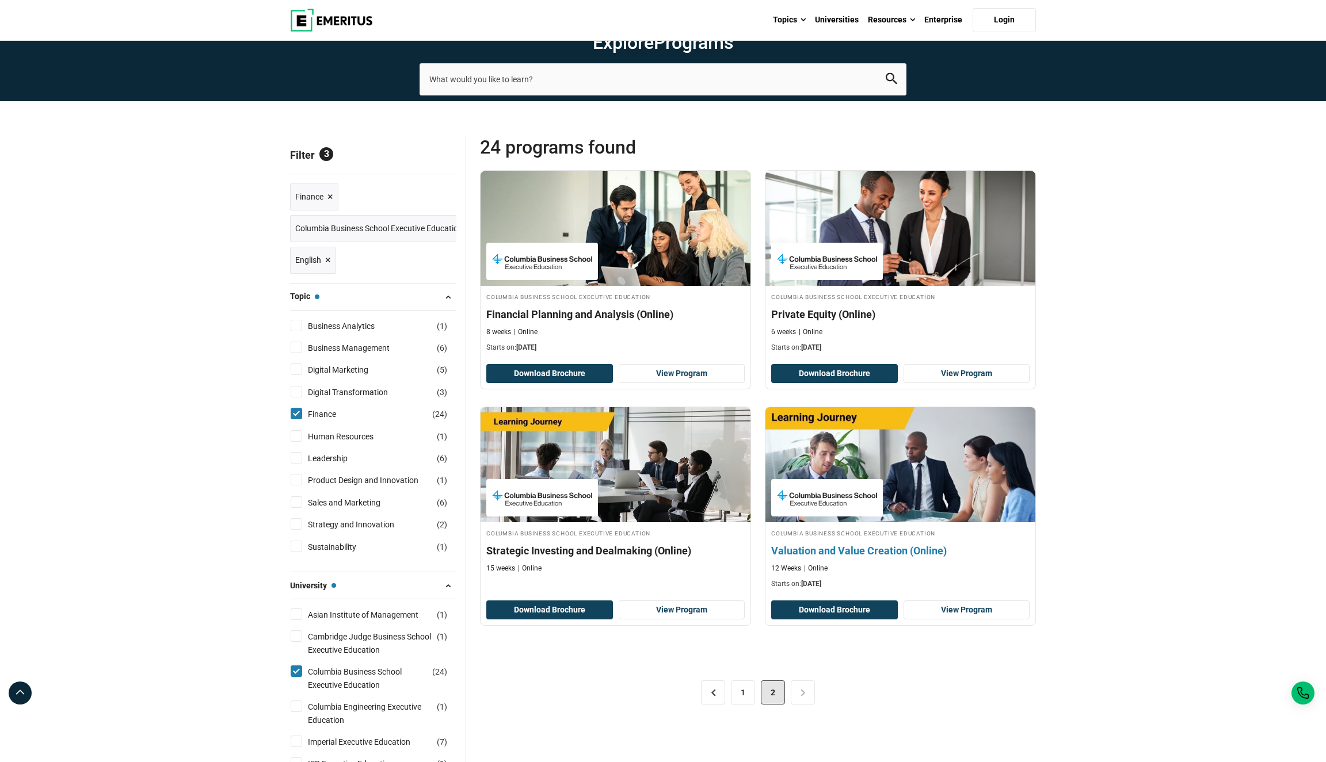
click at [882, 558] on h4 "Valuation and Value Creation (Online)" at bounding box center [900, 551] width 258 height 14
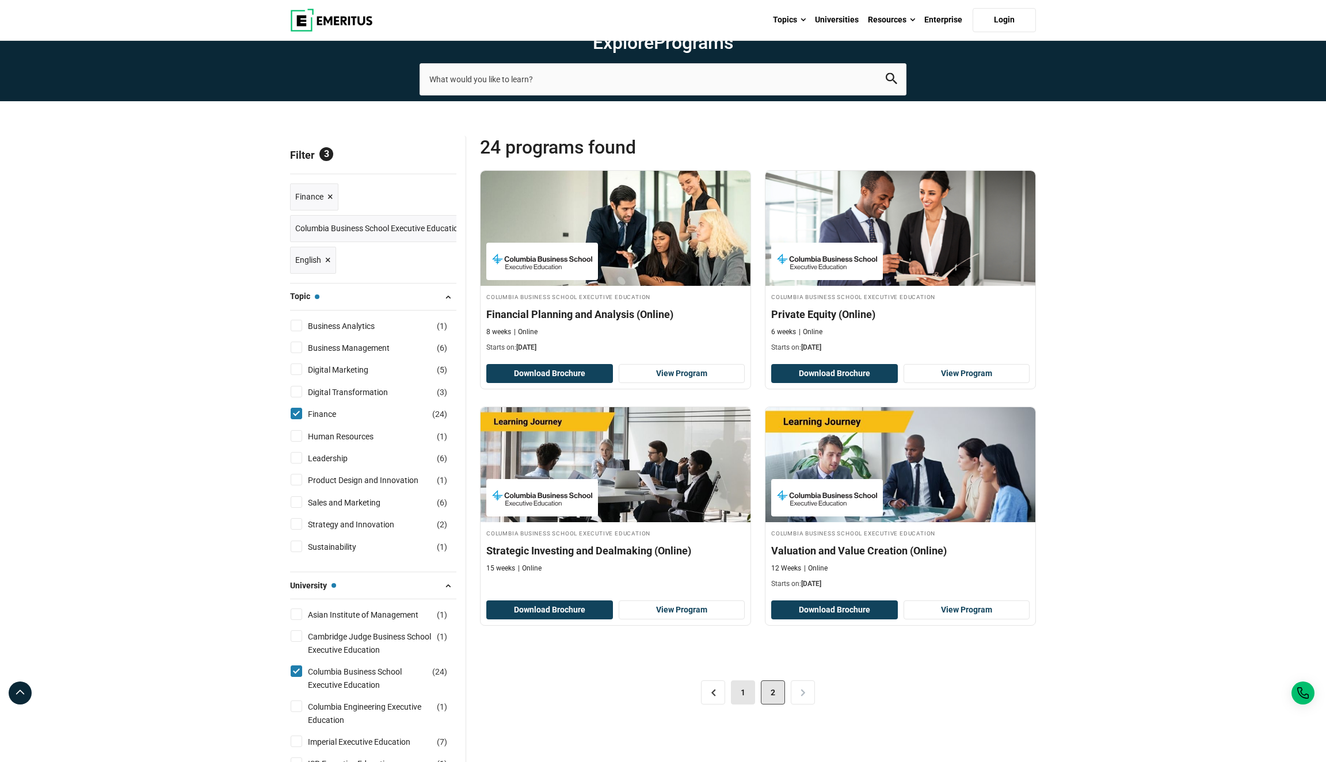
click at [741, 705] on link "1" at bounding box center [743, 693] width 24 height 24
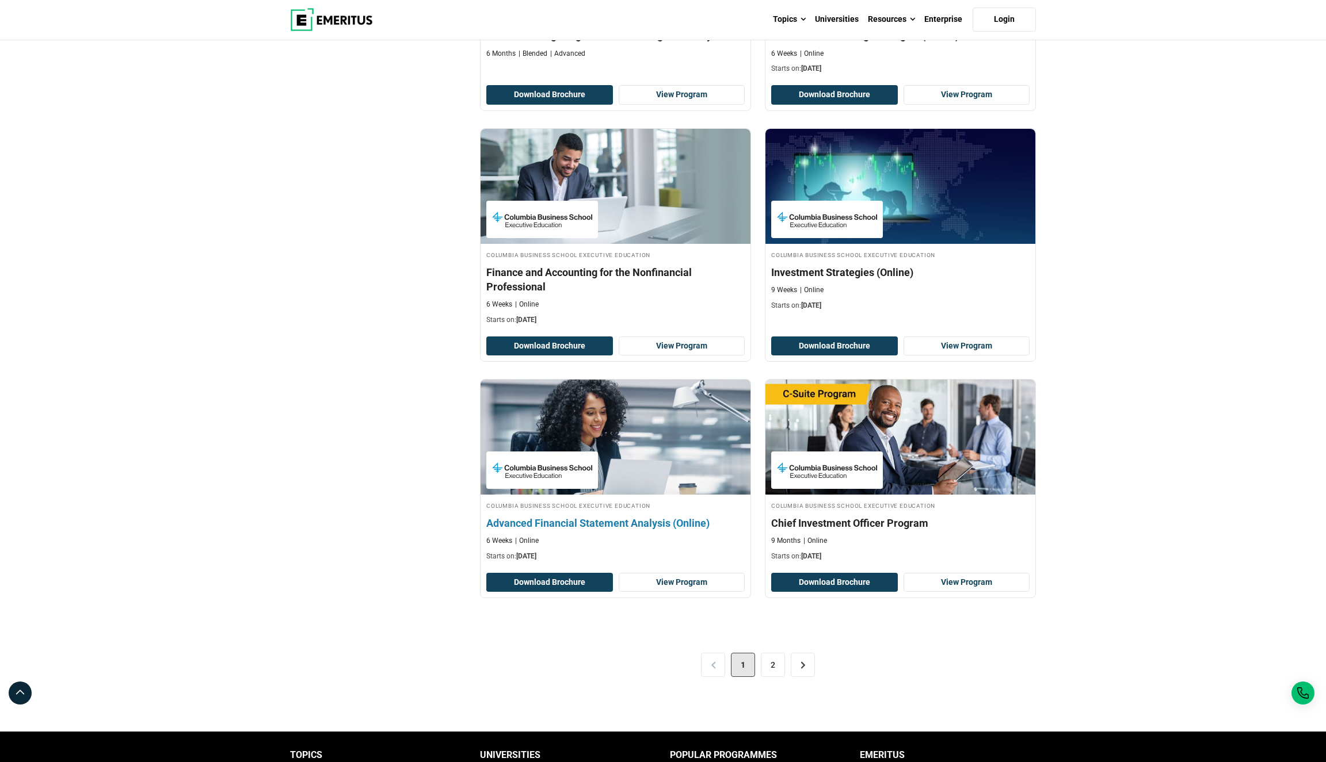
scroll to position [1926, 0]
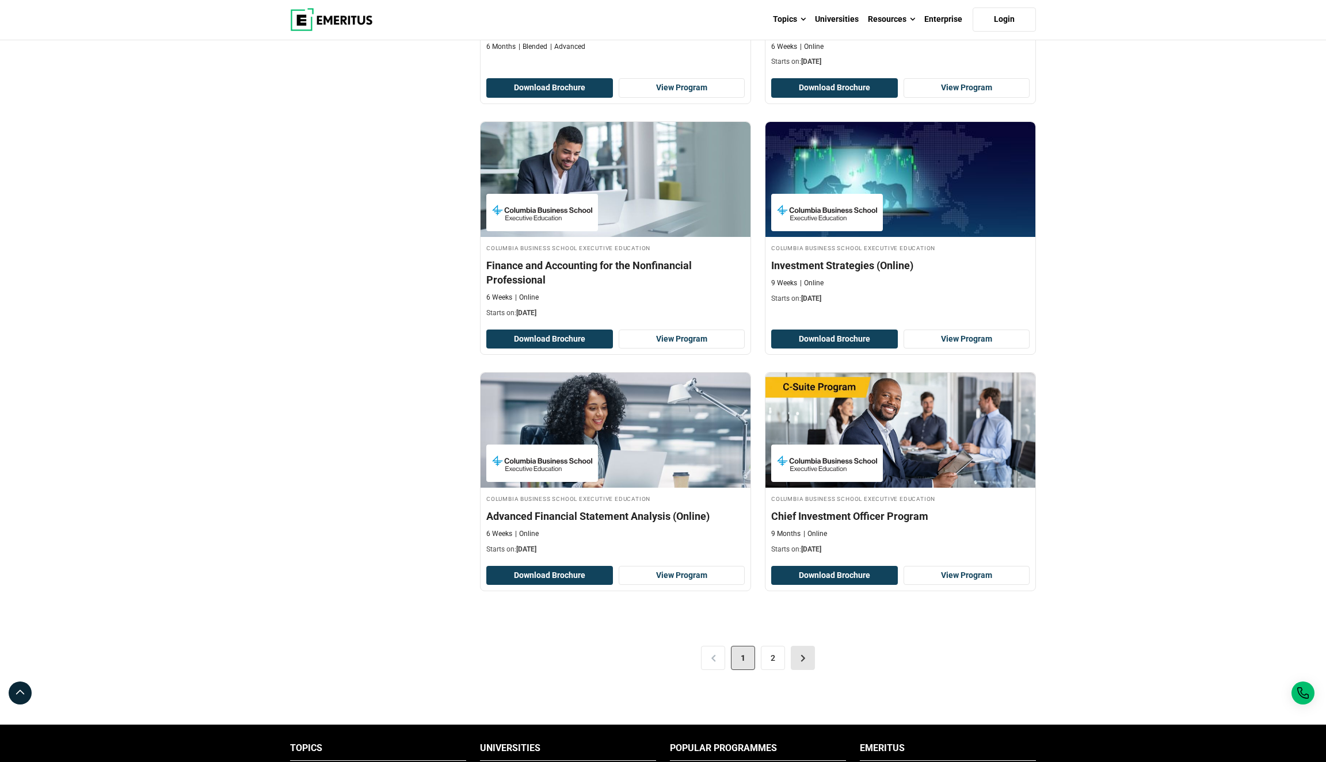
click at [801, 670] on link ">" at bounding box center [802, 658] width 24 height 24
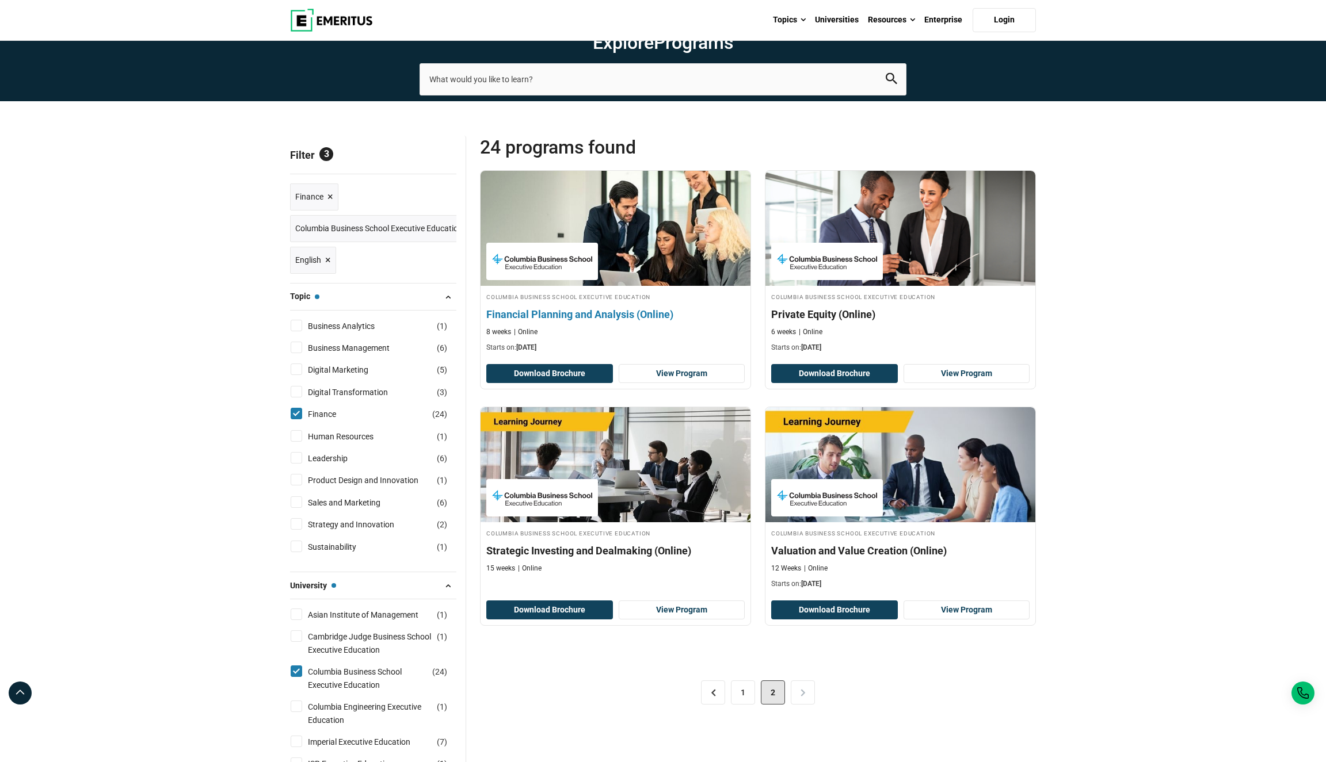
click at [590, 322] on h4 "Financial Planning and Analysis (Online)" at bounding box center [615, 314] width 258 height 14
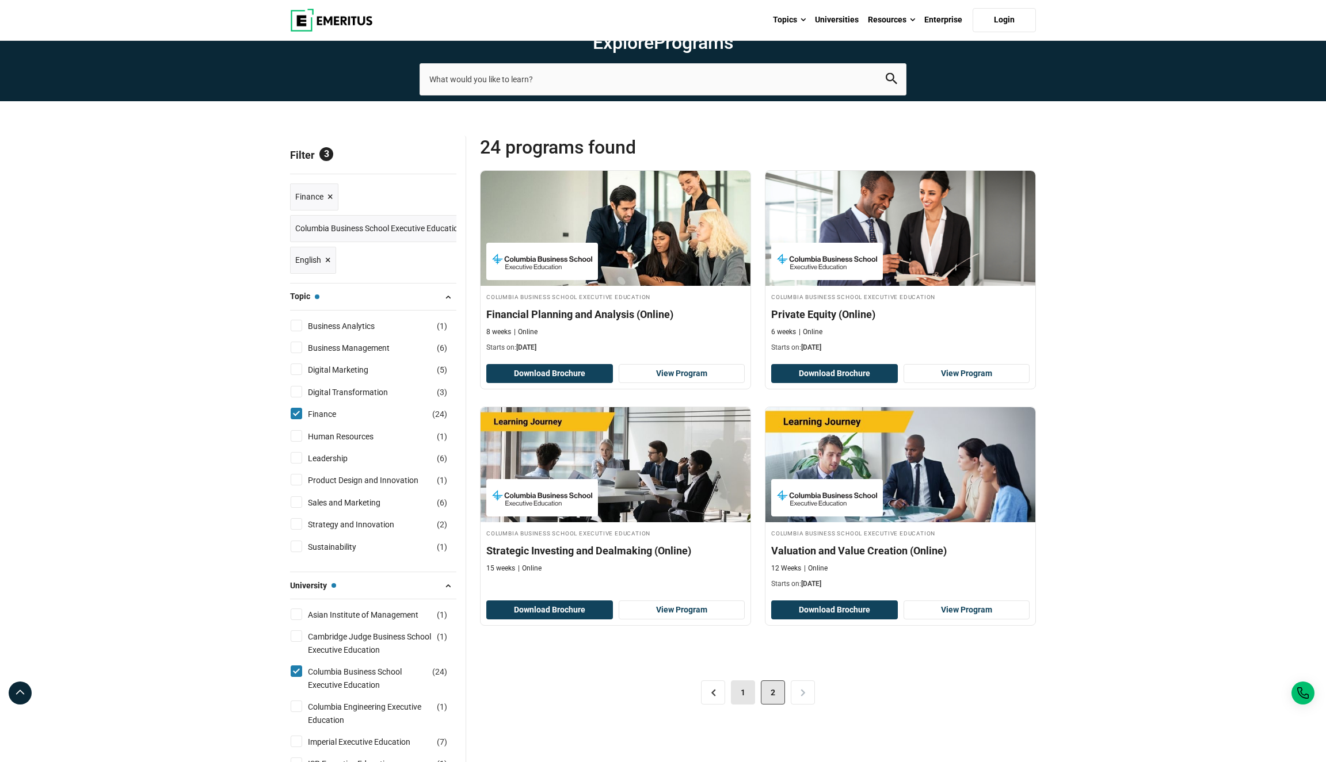
click at [744, 705] on link "1" at bounding box center [743, 693] width 24 height 24
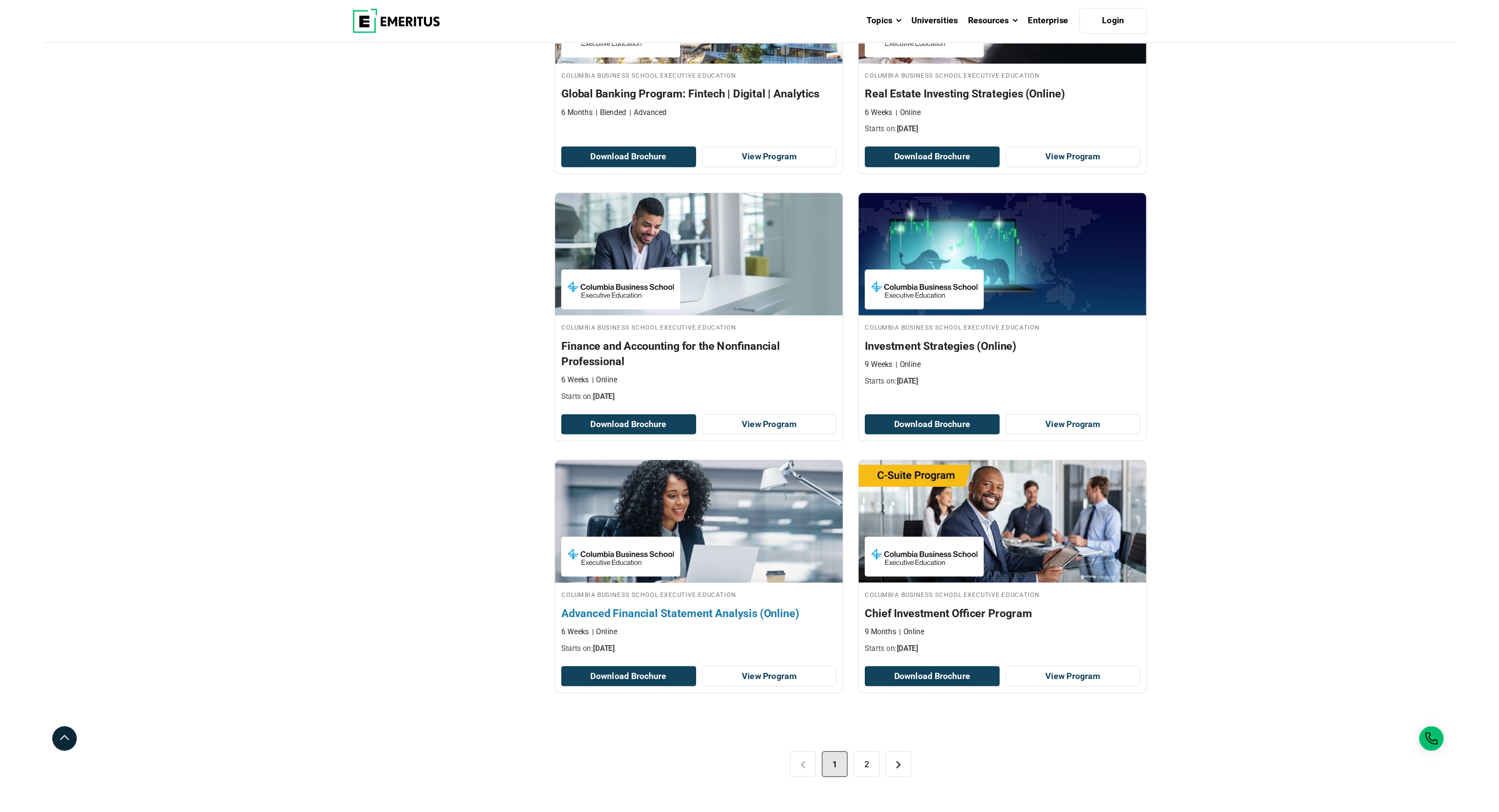
scroll to position [1425, 0]
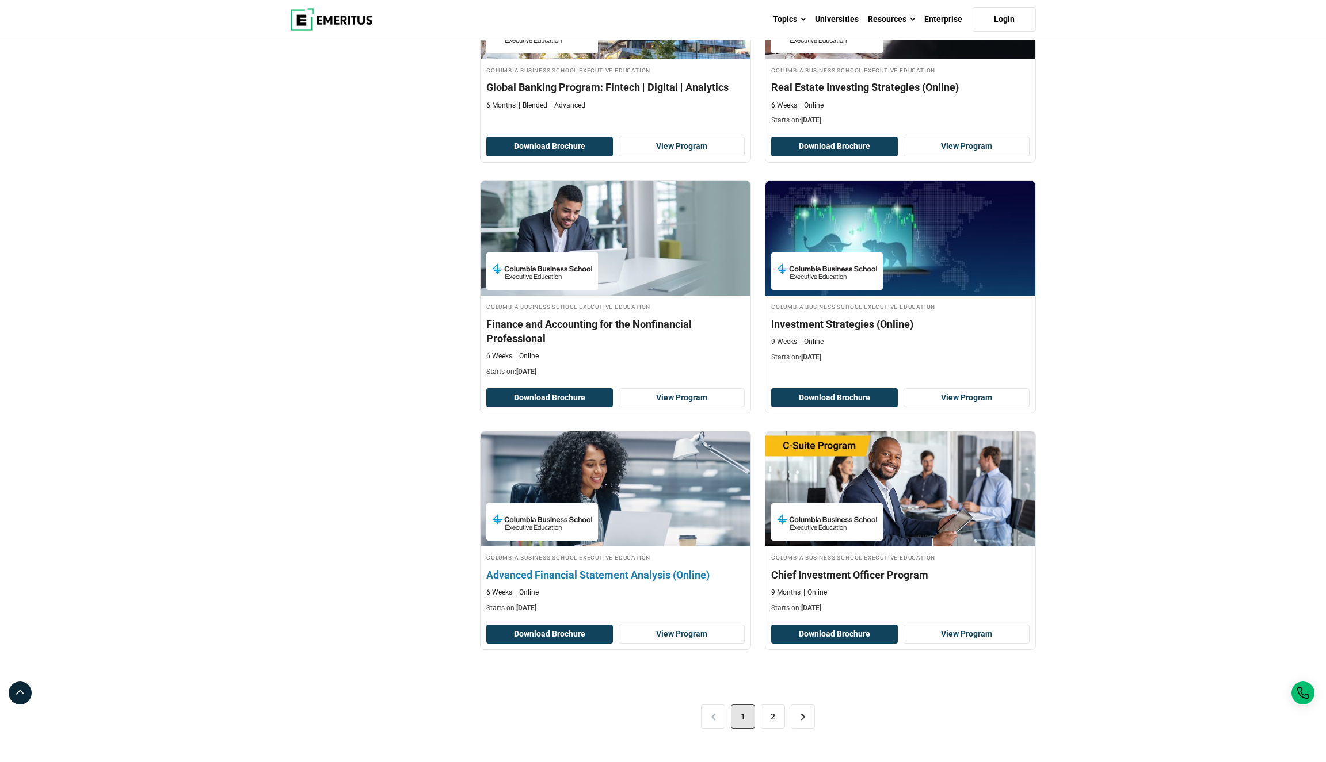
click at [677, 530] on img at bounding box center [615, 489] width 297 height 127
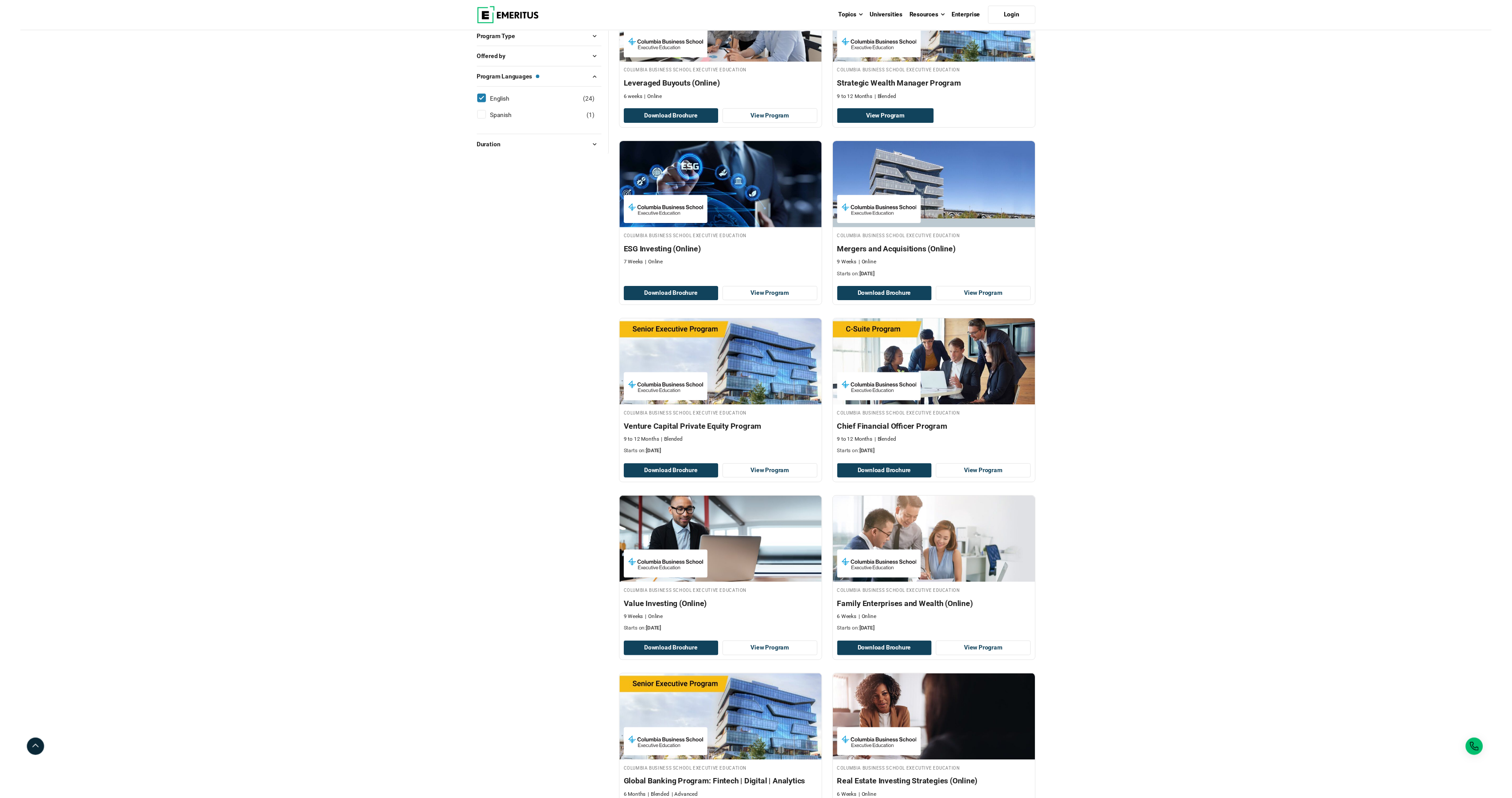
scroll to position [685, 0]
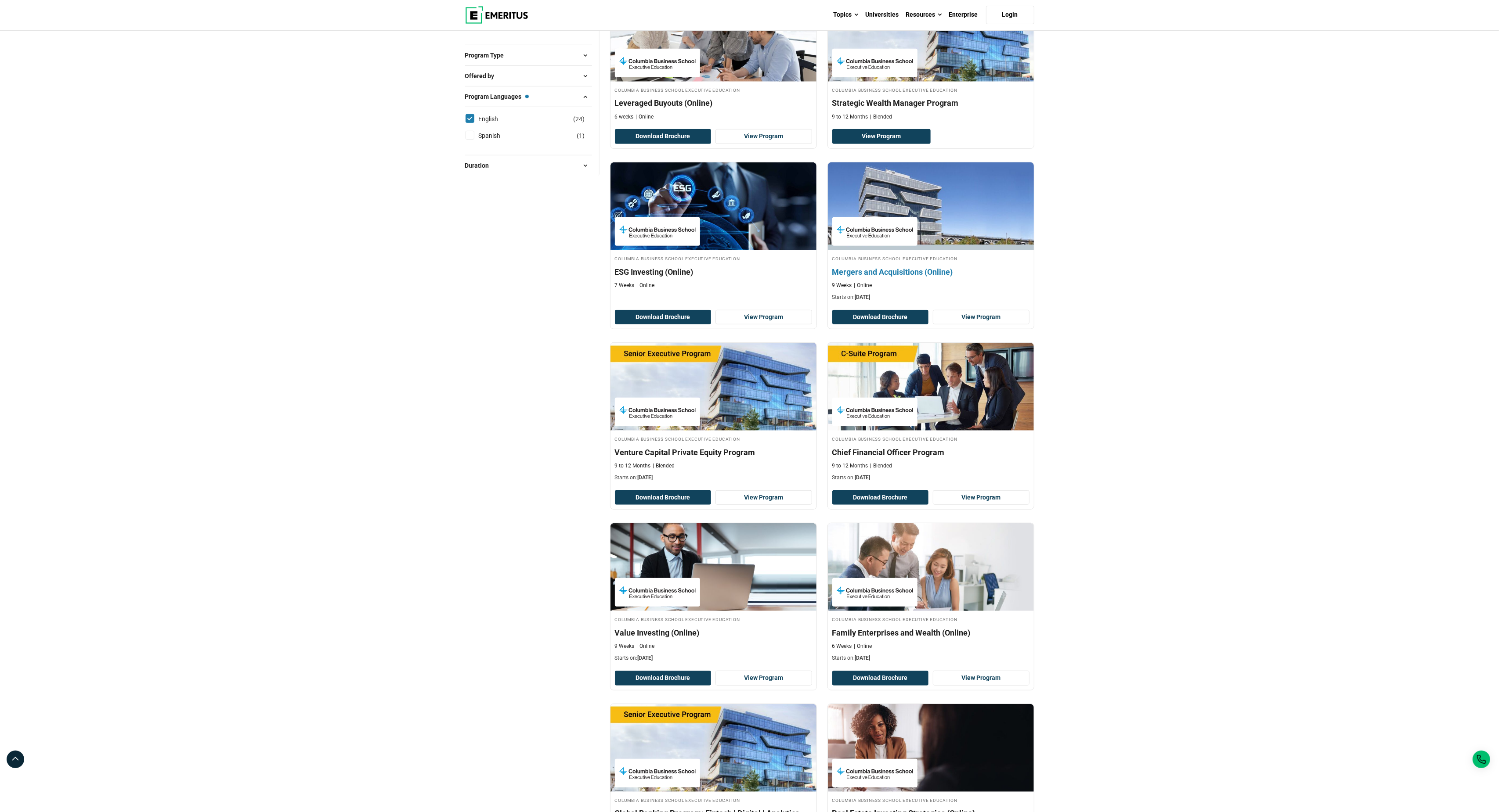
click at [875, 278] on h4 "Mergers and Acquisitions (Online)" at bounding box center [930, 272] width 197 height 11
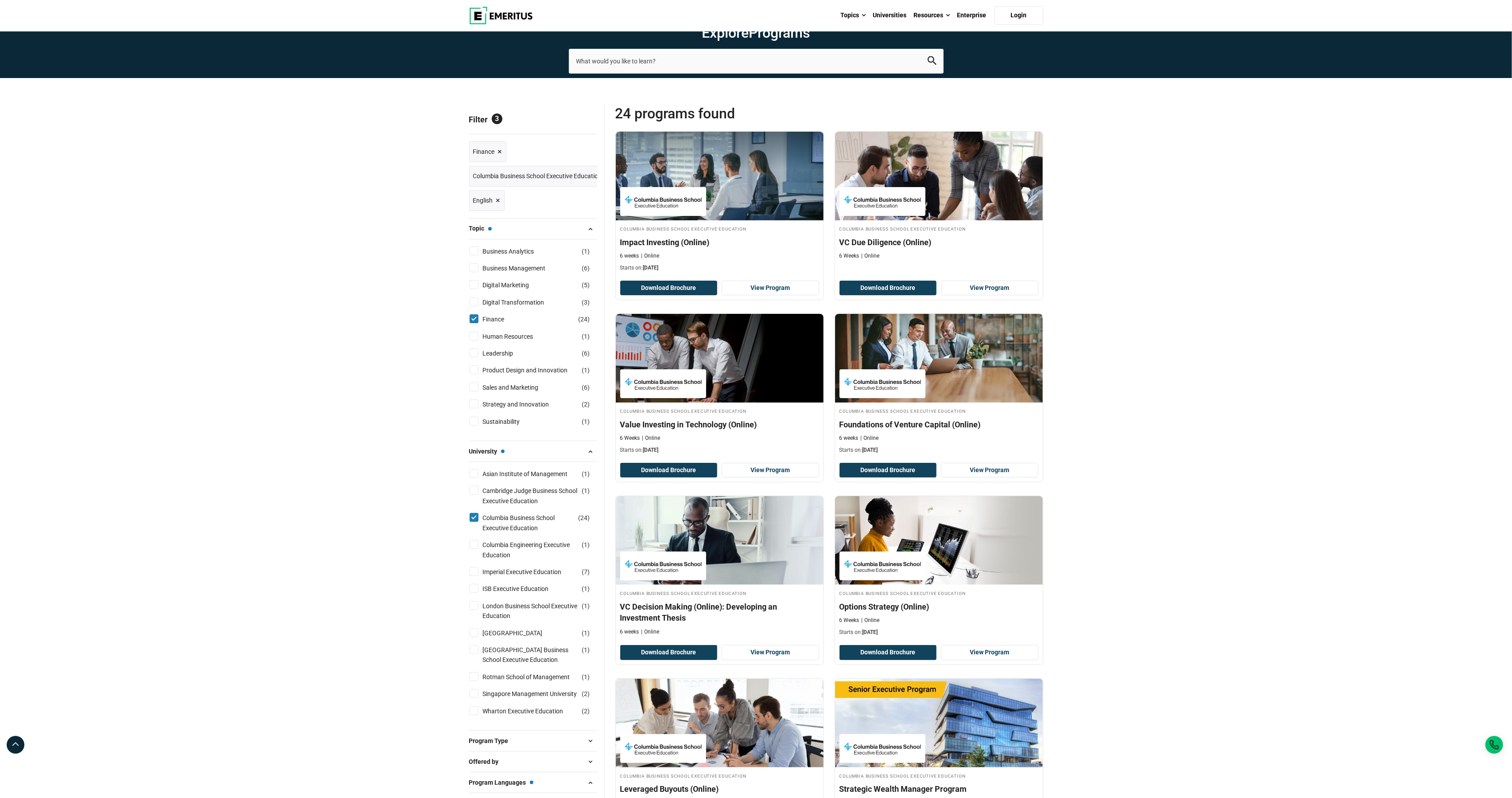
scroll to position [0, 0]
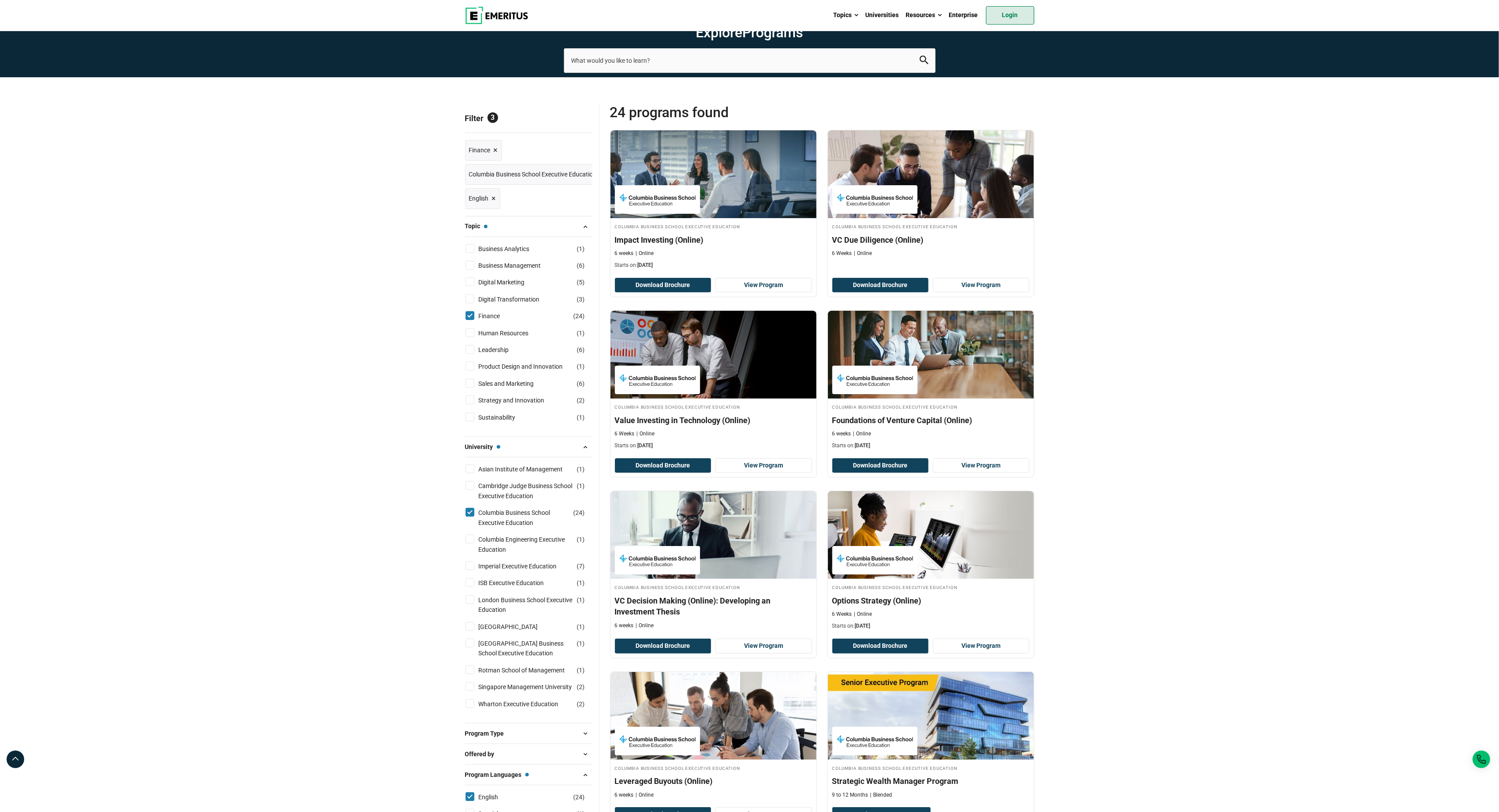
click at [1011, 15] on link "Login" at bounding box center [1010, 15] width 48 height 18
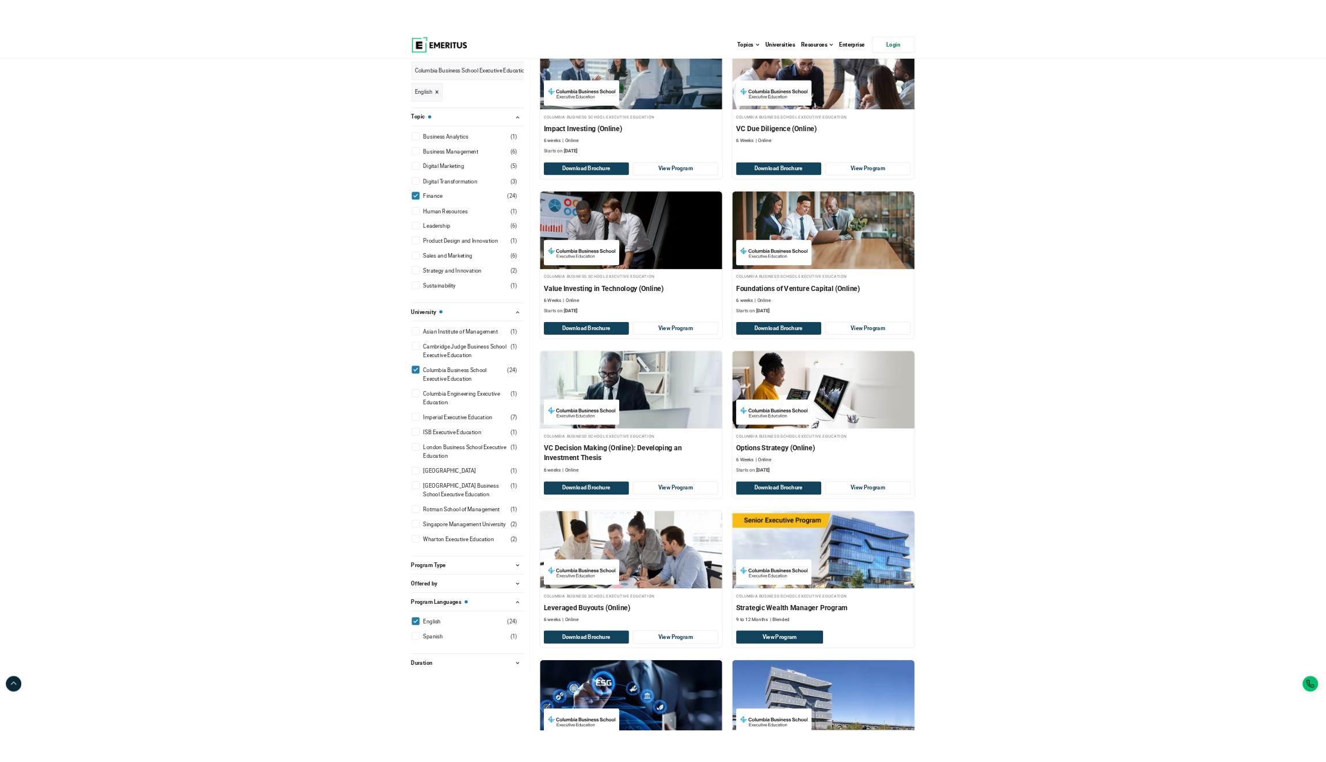
scroll to position [305, 0]
